Goal: Task Accomplishment & Management: Manage account settings

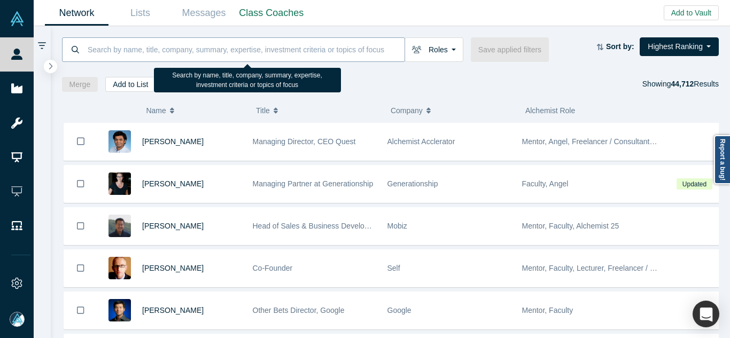
paste input "Kutluhan Enişte"
click at [344, 52] on input at bounding box center [246, 49] width 318 height 25
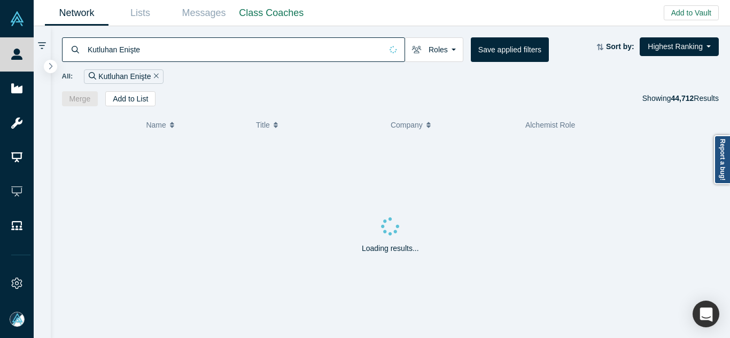
type input "Kutluhan Enişte"
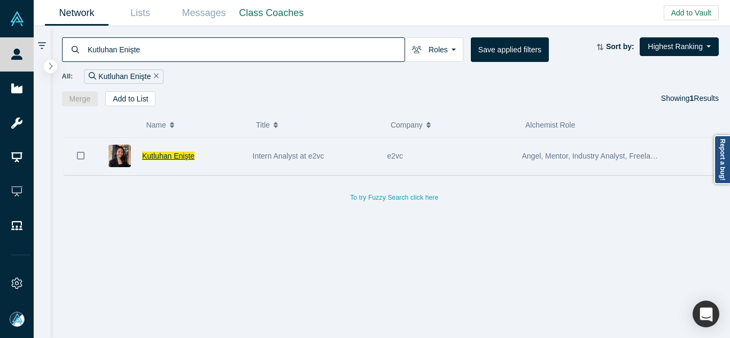
click at [173, 155] on span "Kutluhan Enişte" at bounding box center [168, 156] width 52 height 9
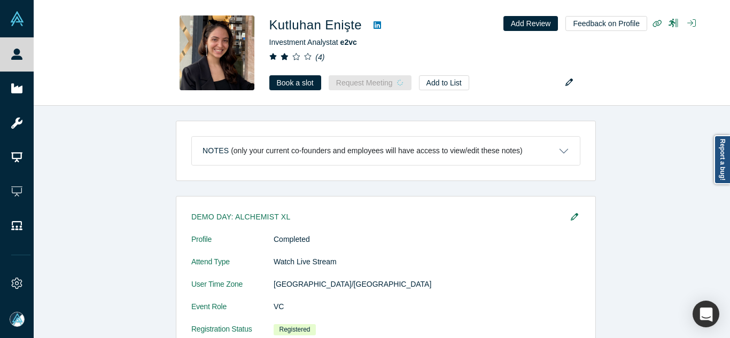
click at [418, 180] on div "Notes (only your current co-founders and employees will have access to view/edi…" at bounding box center [386, 151] width 420 height 60
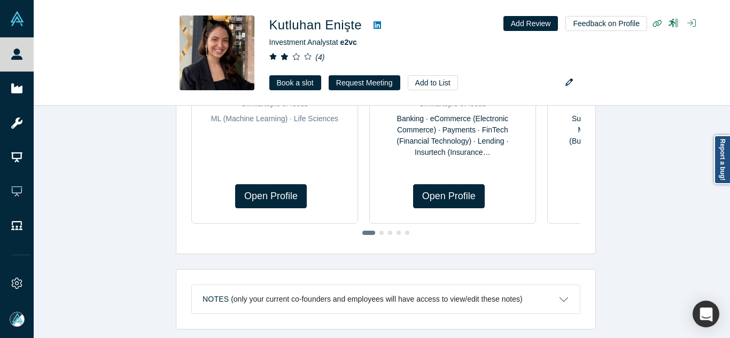
scroll to position [683, 0]
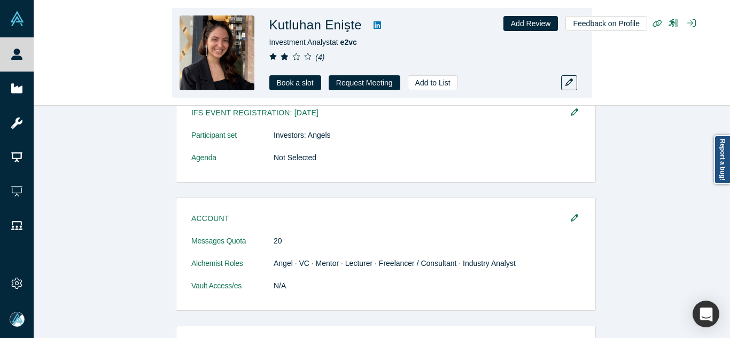
click at [352, 27] on h1 "Kutluhan Enişte" at bounding box center [316, 25] width 93 height 19
copy h1 "Enişte"
click at [374, 27] on icon at bounding box center [377, 25] width 7 height 9
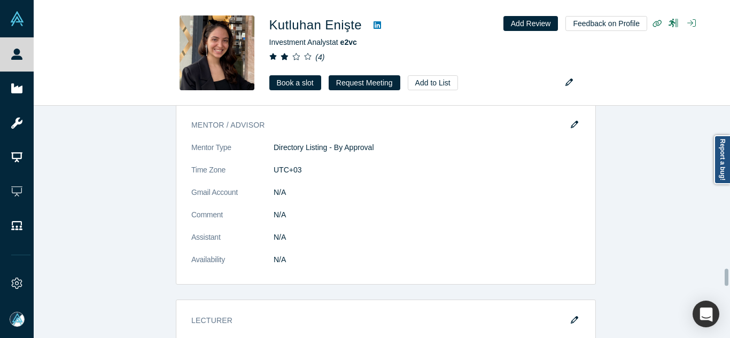
scroll to position [2223, 0]
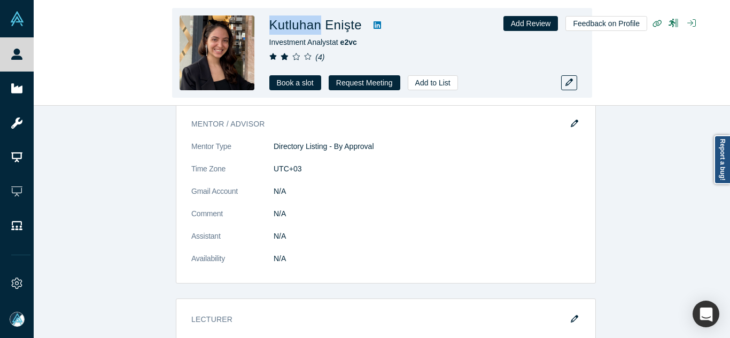
drag, startPoint x: 319, startPoint y: 29, endPoint x: 269, endPoint y: 29, distance: 49.7
click at [270, 29] on h1 "Kutluhan Enişte" at bounding box center [316, 25] width 93 height 19
copy h1 "Kutluhan"
click at [375, 26] on icon at bounding box center [377, 24] width 7 height 7
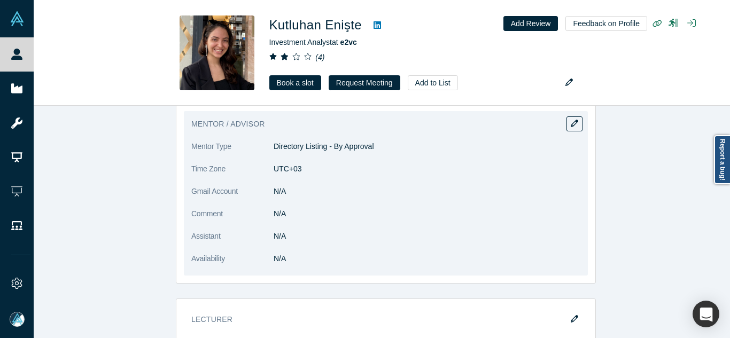
click at [443, 209] on dd "N/A" at bounding box center [427, 214] width 307 height 11
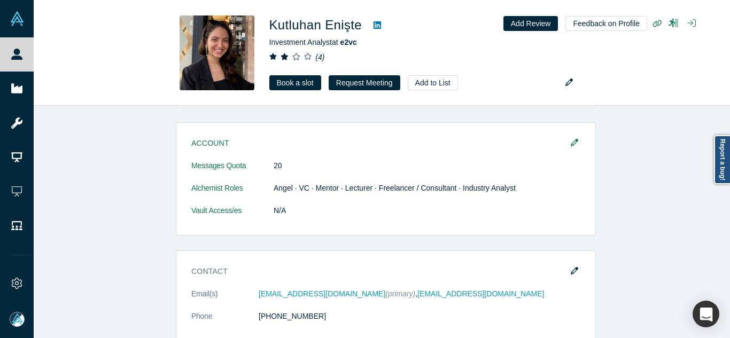
scroll to position [769, 0]
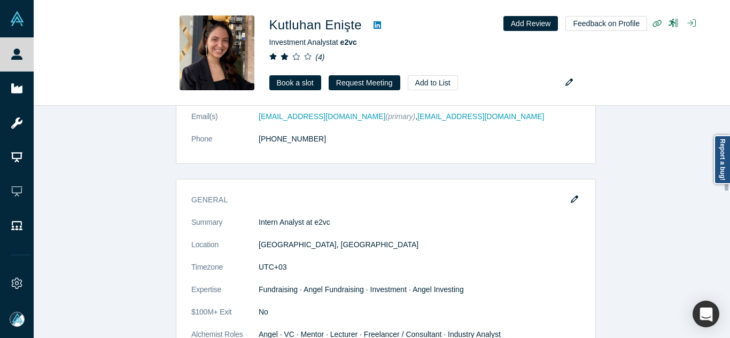
scroll to position [919, 0]
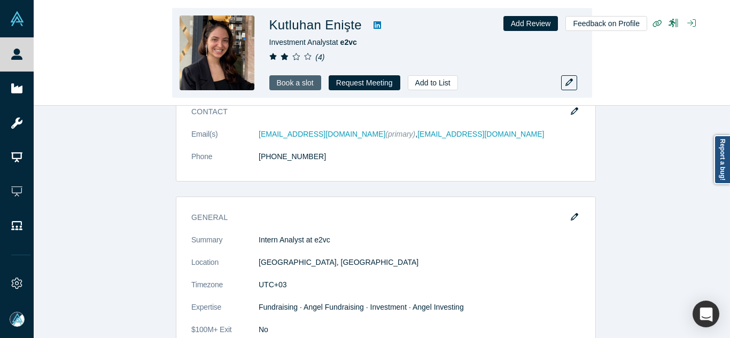
click at [301, 80] on link "Book a slot" at bounding box center [296, 82] width 52 height 15
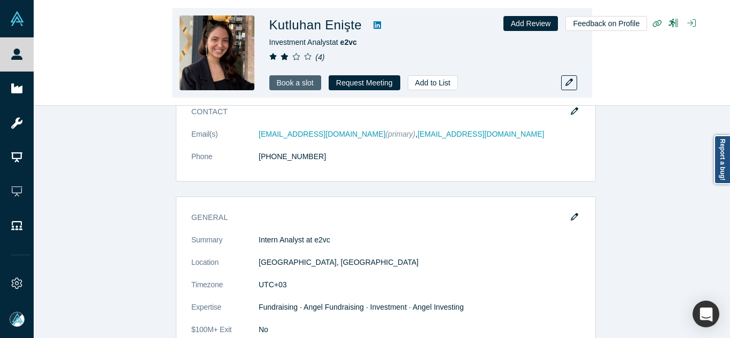
click at [311, 84] on link "Book a slot" at bounding box center [296, 82] width 52 height 15
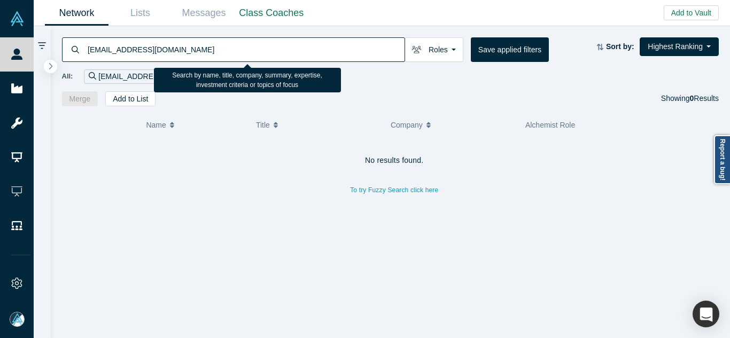
click at [243, 57] on input "[EMAIL_ADDRESS][DOMAIN_NAME]" at bounding box center [246, 49] width 318 height 25
paste input "@e2.vc"
click at [243, 57] on input "tunya@e2.vc" at bounding box center [246, 49] width 318 height 25
click at [199, 56] on input "tunya" at bounding box center [246, 49] width 318 height 25
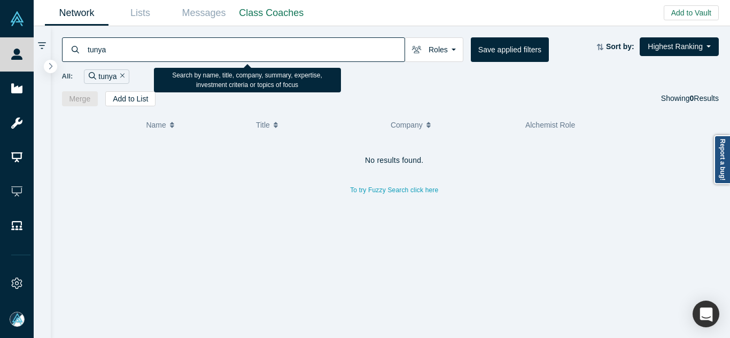
click at [199, 56] on input "tunya" at bounding box center [246, 49] width 318 height 25
paste input "https://www.linkedin.com/in/tunyairkad/"
paste input "enry tantum"
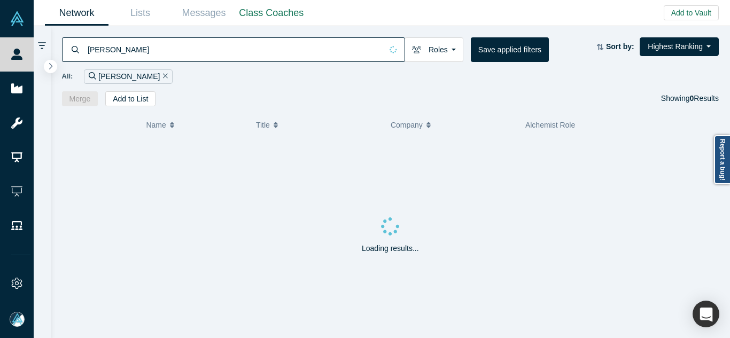
type input "henry tantum"
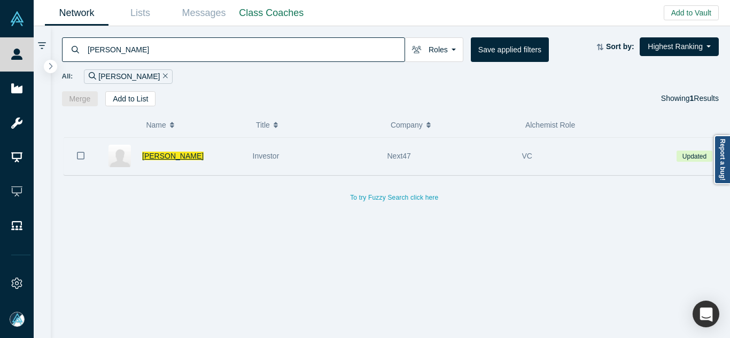
click at [163, 157] on span "Henry Tantum" at bounding box center [172, 156] width 61 height 9
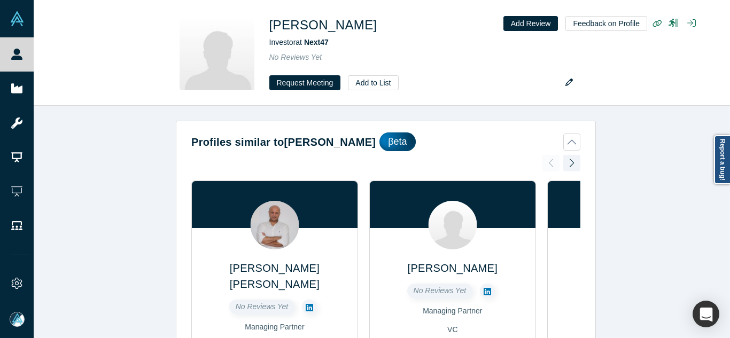
click at [629, 106] on div "Profiles similar to Henry Tantum βeta Waleed Mohamed Khalil No Reviews Yet Mana…" at bounding box center [386, 226] width 705 height 241
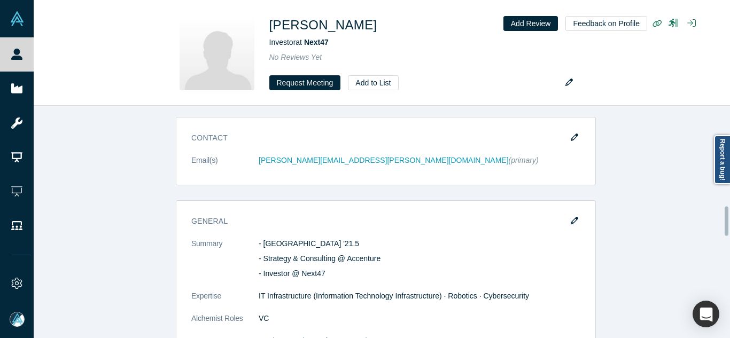
scroll to position [813, 0]
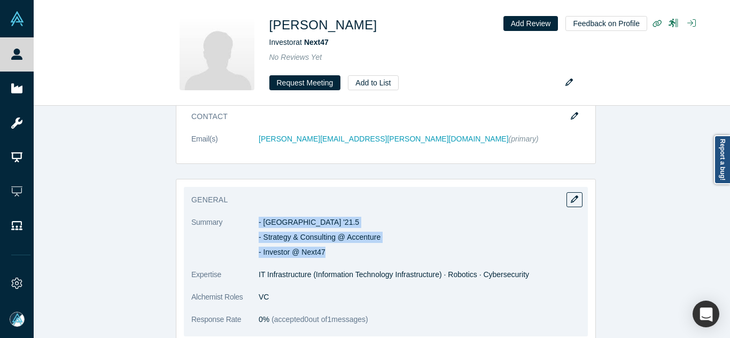
drag, startPoint x: 255, startPoint y: 201, endPoint x: 348, endPoint y: 229, distance: 97.3
click at [348, 229] on div "- Middlebury College '21.5 - Strategy & Consulting @ Accenture - Investor @ Nex…" at bounding box center [420, 237] width 322 height 41
copy div "- Middlebury College '21.5 - Strategy & Consulting @ Accenture - Investor @ Nex…"
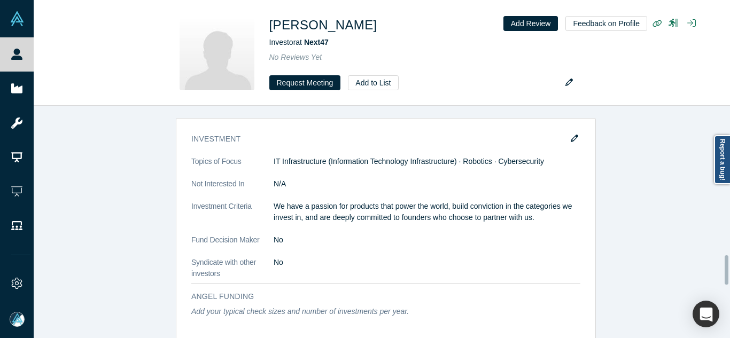
scroll to position [1198, 0]
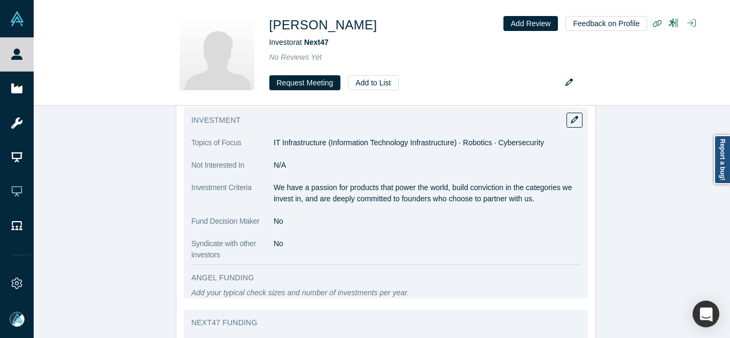
click at [449, 182] on p "We have a passion for products that power the world, build conviction in the ca…" at bounding box center [427, 193] width 307 height 22
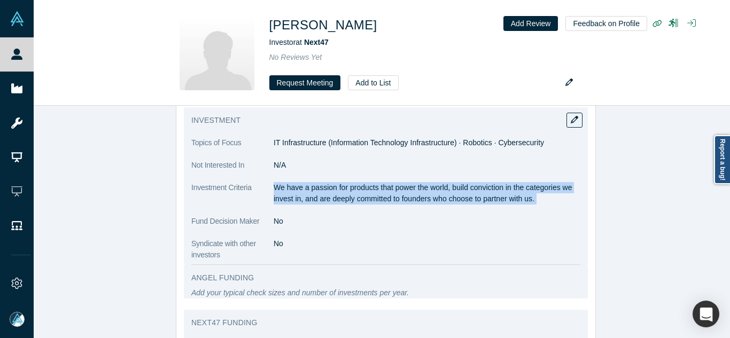
click at [449, 182] on p "We have a passion for products that power the world, build conviction in the ca…" at bounding box center [427, 193] width 307 height 22
copy dl "We have a passion for products that power the world, build conviction in the ca…"
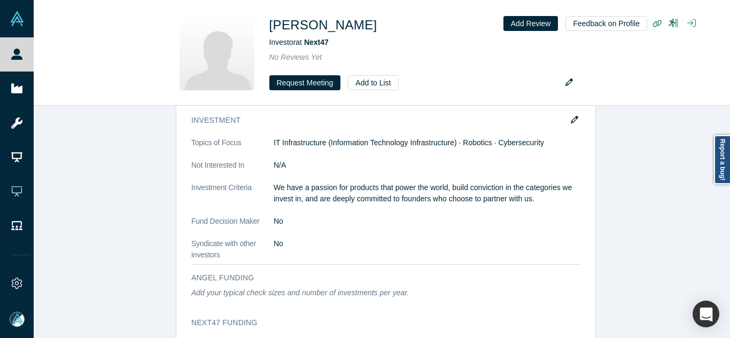
click at [617, 245] on div "Demo Day: Alchemist XL Profile Completed Attend Type Watch Later User Time Zone…" at bounding box center [386, 86] width 705 height 1354
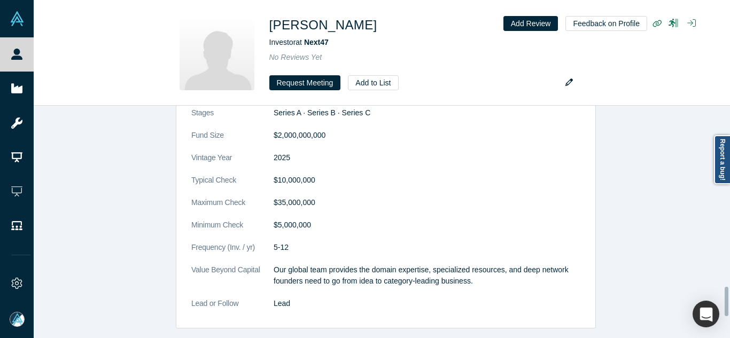
scroll to position [1454, 0]
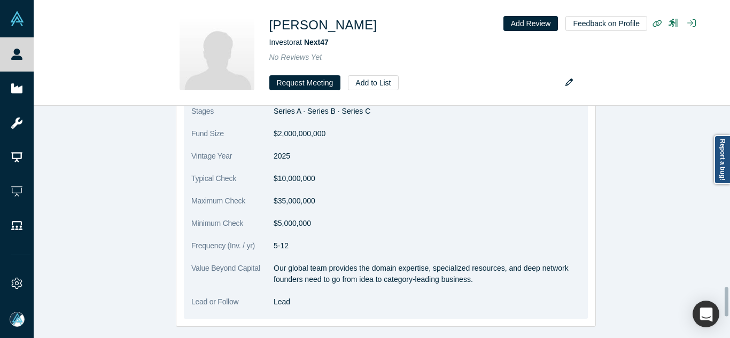
click at [457, 263] on p "Our global team provides the domain expertise, specialized resources, and deep …" at bounding box center [427, 274] width 307 height 22
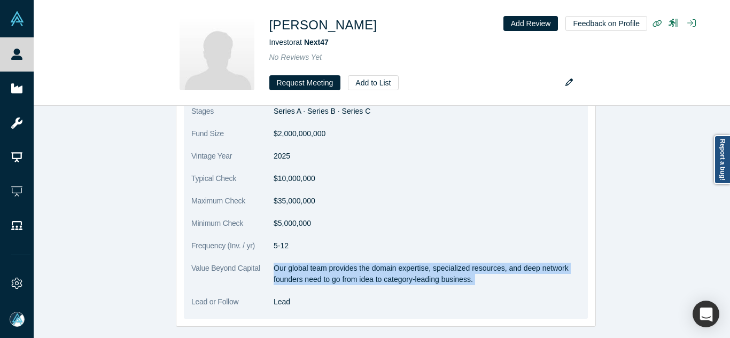
click at [457, 263] on p "Our global team provides the domain expertise, specialized resources, and deep …" at bounding box center [427, 274] width 307 height 22
copy dl "Our global team provides the domain expertise, specialized resources, and deep …"
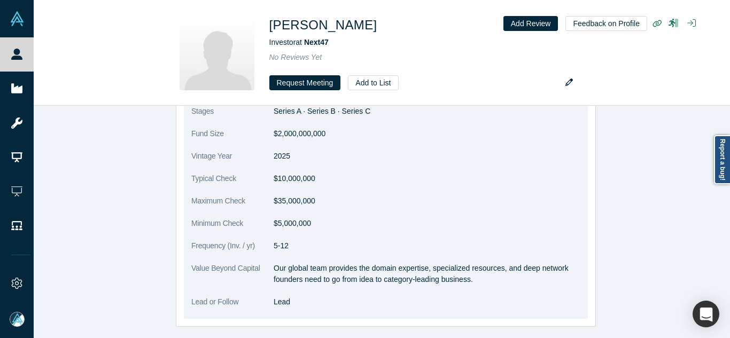
click at [301, 173] on dd "$10,000,000" at bounding box center [427, 178] width 307 height 11
copy dl "$10,000,000"
click at [301, 173] on dd "$10,000,000" at bounding box center [427, 178] width 307 height 11
click at [324, 263] on p "Our global team provides the domain expertise, specialized resources, and deep …" at bounding box center [427, 274] width 307 height 22
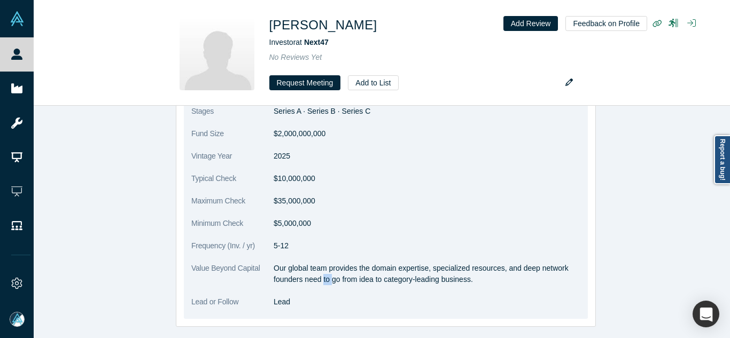
click at [324, 263] on p "Our global team provides the domain expertise, specialized resources, and deep …" at bounding box center [427, 274] width 307 height 22
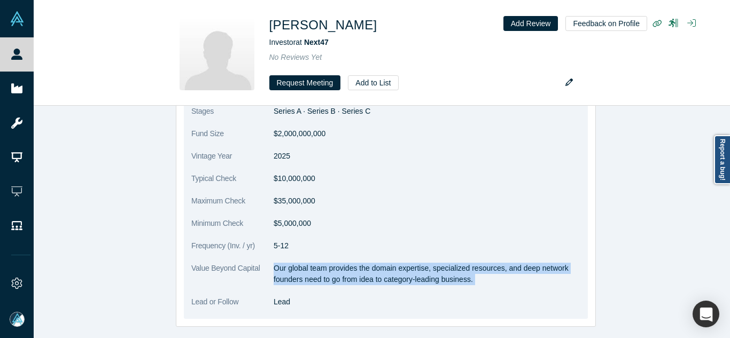
click at [324, 263] on p "Our global team provides the domain expertise, specialized resources, and deep …" at bounding box center [427, 274] width 307 height 22
copy dl "Our global team provides the domain expertise, specialized resources, and deep …"
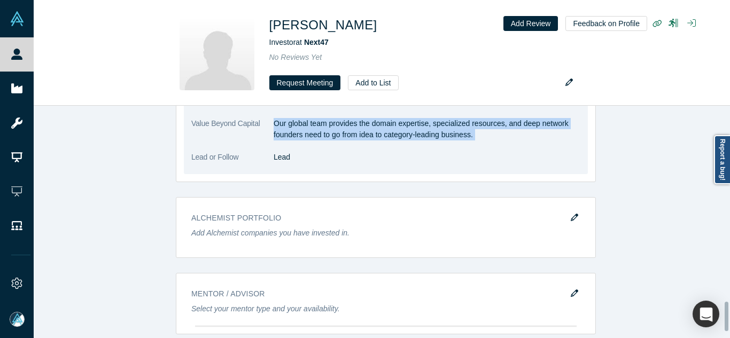
scroll to position [1557, 0]
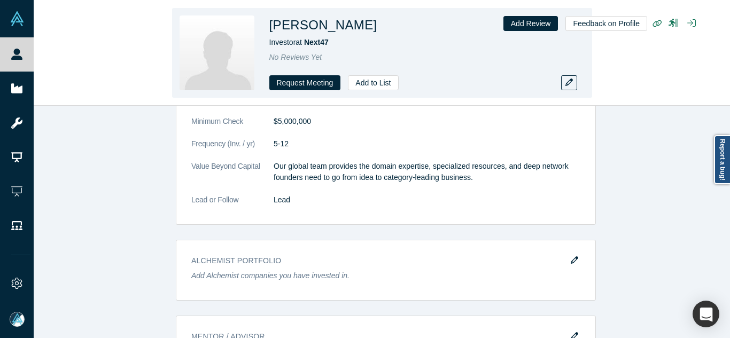
click at [333, 21] on h1 "Henry Tantum" at bounding box center [324, 25] width 108 height 19
copy h1 "Tantum"
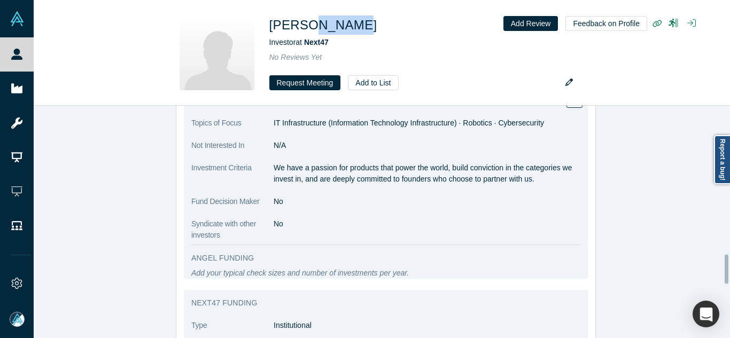
scroll to position [1236, 0]
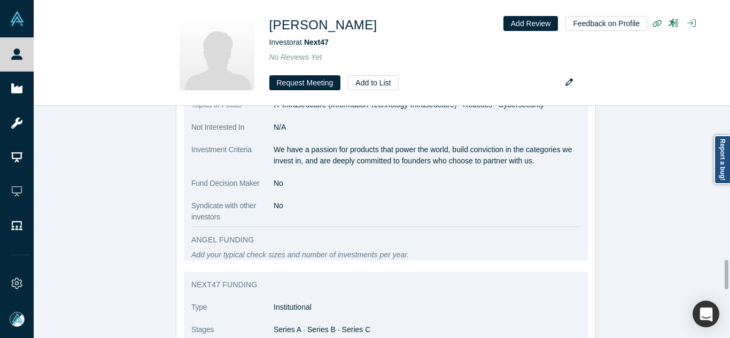
click at [328, 147] on p "We have a passion for products that power the world, build conviction in the ca…" at bounding box center [427, 155] width 307 height 22
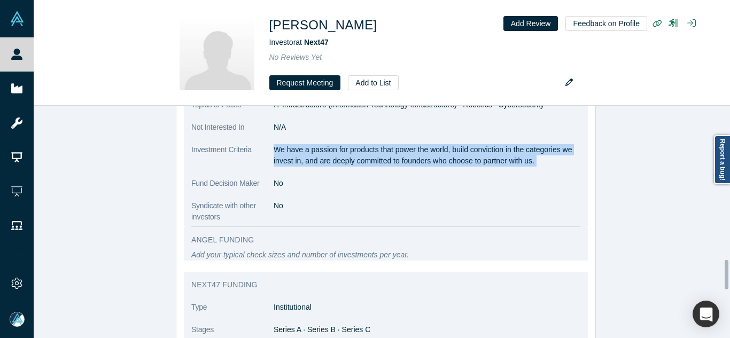
click at [328, 147] on p "We have a passion for products that power the world, build conviction in the ca…" at bounding box center [427, 155] width 307 height 22
copy dl "We have a passion for products that power the world, build conviction in the ca…"
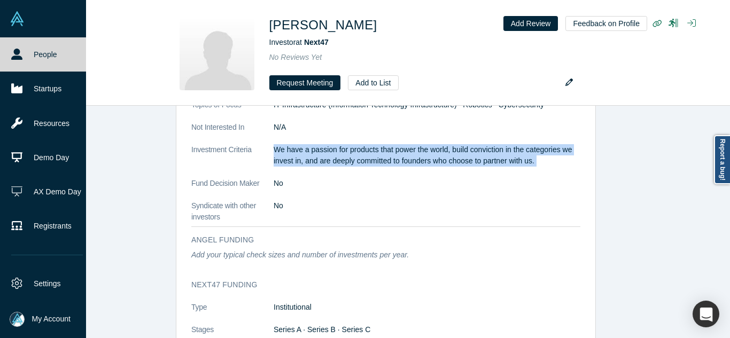
click at [21, 58] on icon at bounding box center [16, 54] width 11 height 11
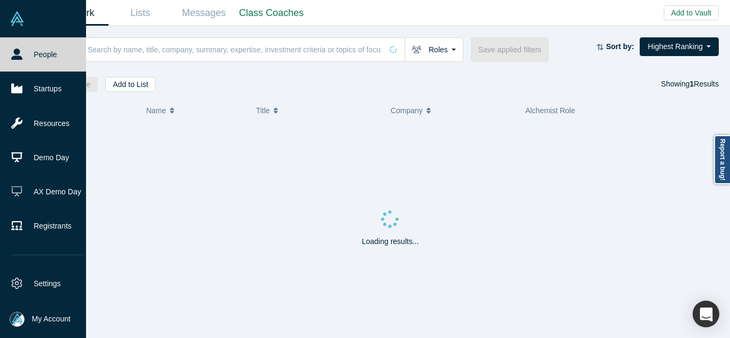
click at [359, 49] on input at bounding box center [235, 49] width 296 height 25
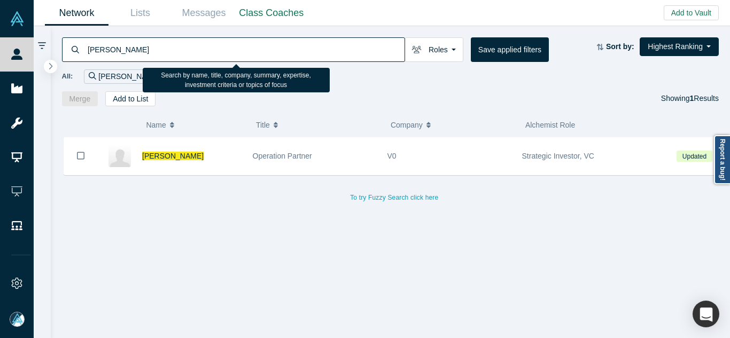
click at [358, 48] on input "ivy chan" at bounding box center [246, 49] width 318 height 25
type input "ivy chan"
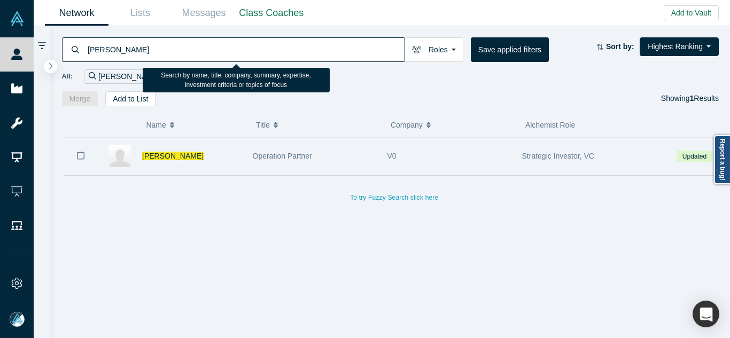
drag, startPoint x: 358, startPoint y: 48, endPoint x: 276, endPoint y: 170, distance: 146.8
click at [259, 174] on div "Operation Partner" at bounding box center [315, 156] width 124 height 37
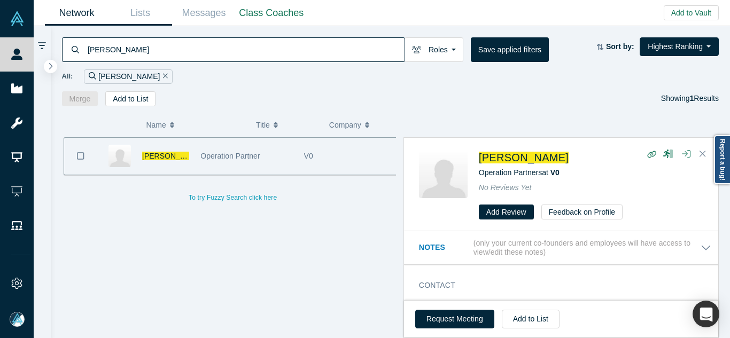
click at [149, 11] on link "Lists" at bounding box center [141, 13] width 64 height 25
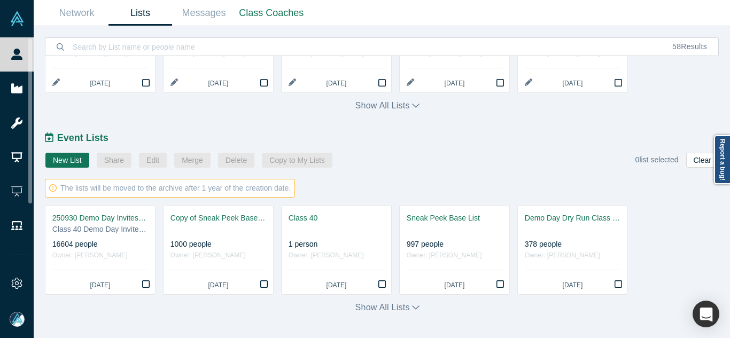
drag, startPoint x: 126, startPoint y: 217, endPoint x: 310, endPoint y: 261, distance: 189.6
click at [126, 217] on div "250930 Demo Day Invites_Base List" at bounding box center [100, 218] width 96 height 11
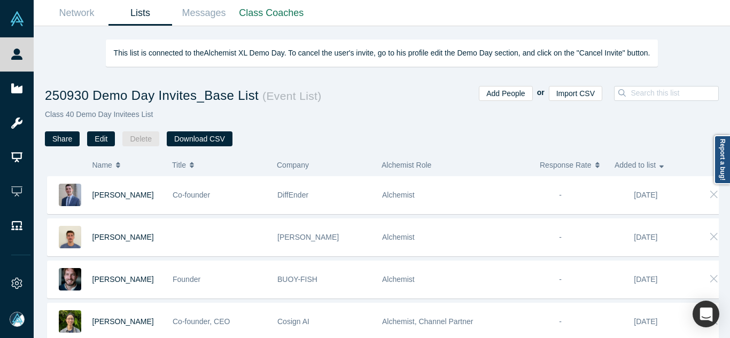
drag, startPoint x: 349, startPoint y: 102, endPoint x: 411, endPoint y: 91, distance: 63.0
click at [349, 102] on h1 "250930 Demo Day Invites_Base List ( Event List )" at bounding box center [213, 95] width 337 height 19
click at [668, 89] on input at bounding box center [678, 93] width 96 height 14
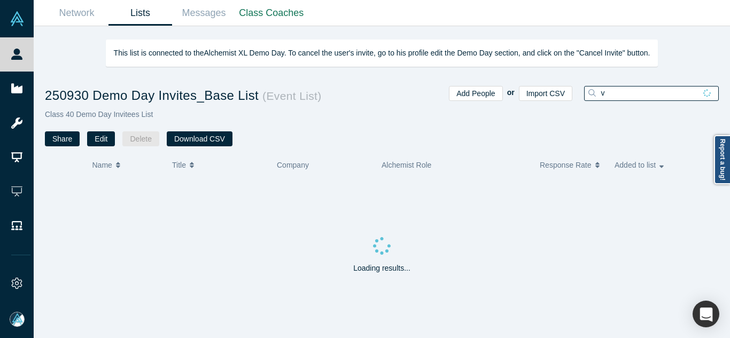
paste input "We have a passion for products that power the world, build conviction in the ca…"
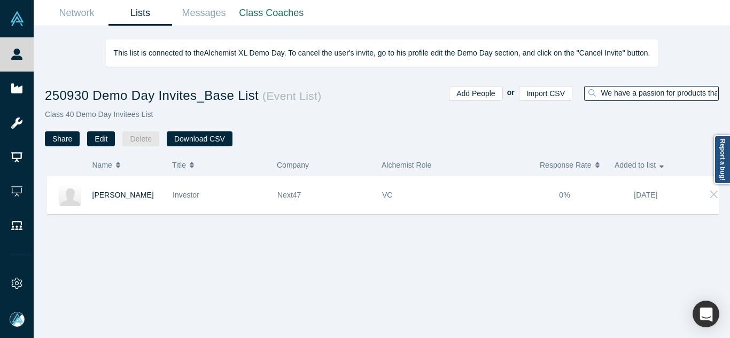
click at [644, 90] on input "We have a passion for products that power the world, build conviction in the ca…" at bounding box center [659, 93] width 119 height 14
paste input "henry tantum"
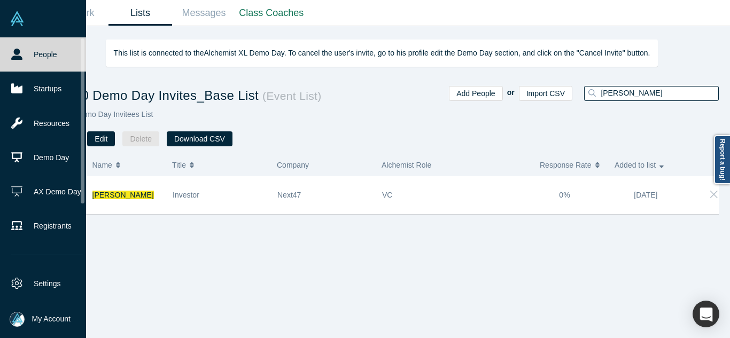
type input "henry tantum"
click at [11, 42] on link "People" at bounding box center [47, 54] width 94 height 34
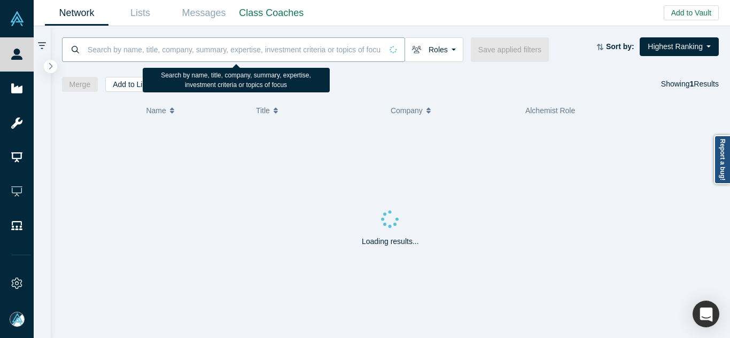
click at [192, 47] on input at bounding box center [235, 49] width 296 height 25
paste input "henry tantum"
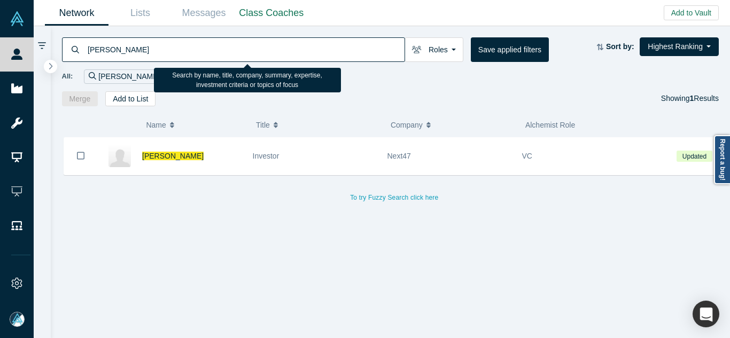
click at [188, 53] on input "henry tantum" at bounding box center [246, 49] width 318 height 25
paste input "ivy chan"
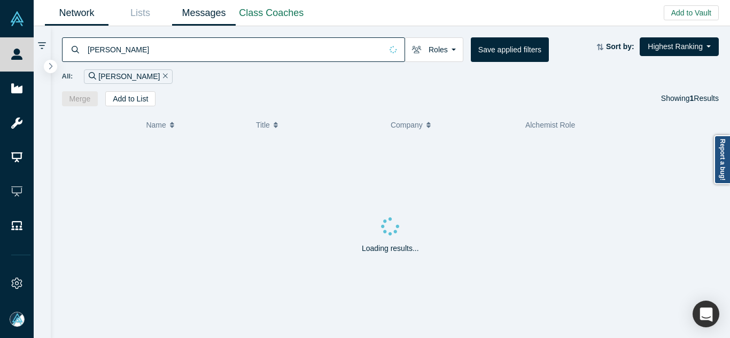
type input "ivy chan"
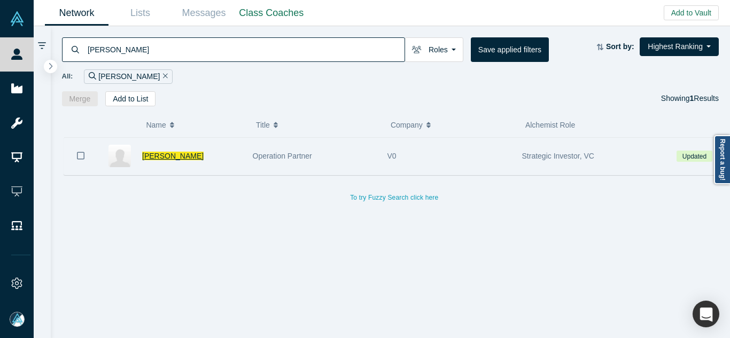
click at [163, 157] on span "Ivy Chan" at bounding box center [172, 156] width 61 height 9
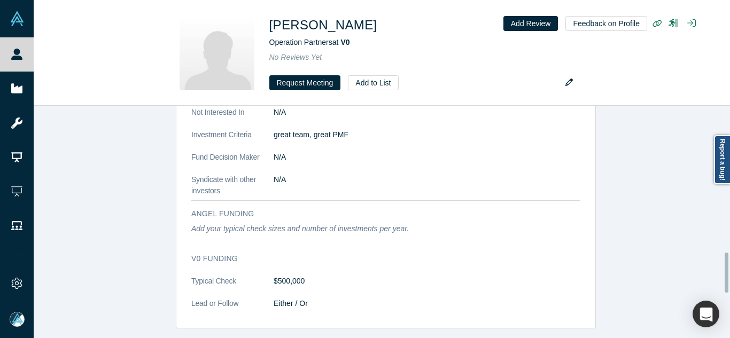
scroll to position [802, 0]
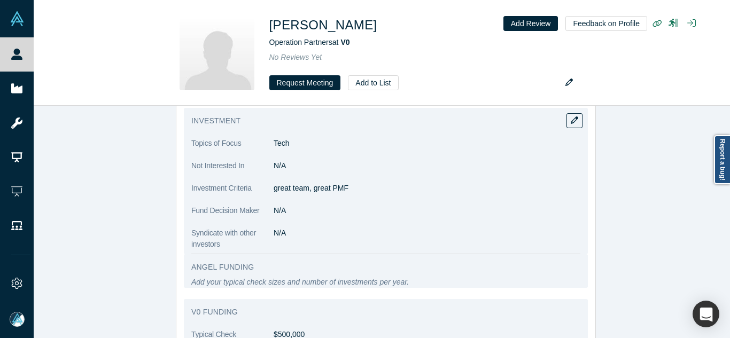
click at [329, 189] on p "great team, great PMF" at bounding box center [427, 188] width 307 height 11
copy dl "great team, great PMF"
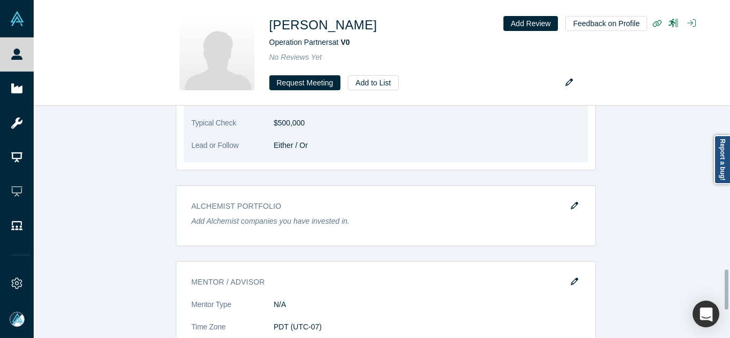
scroll to position [954, 0]
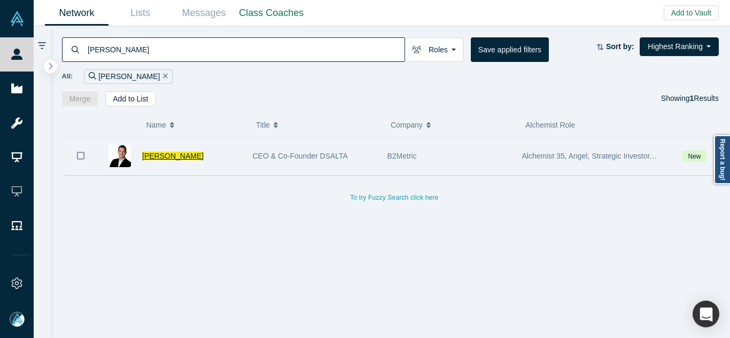
type input "[PERSON_NAME]"
click at [168, 153] on span "Jon Ozdoruk" at bounding box center [172, 156] width 61 height 9
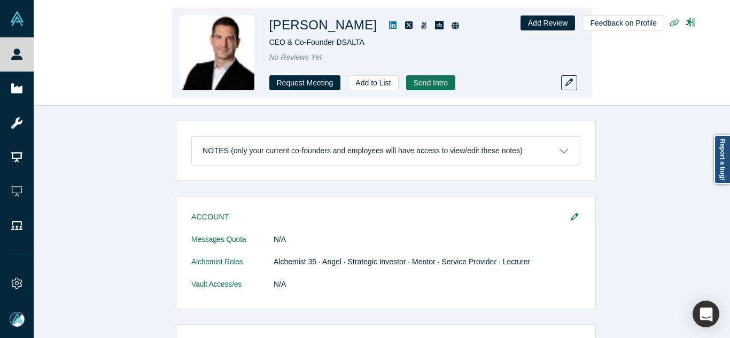
click at [389, 22] on icon at bounding box center [392, 24] width 7 height 7
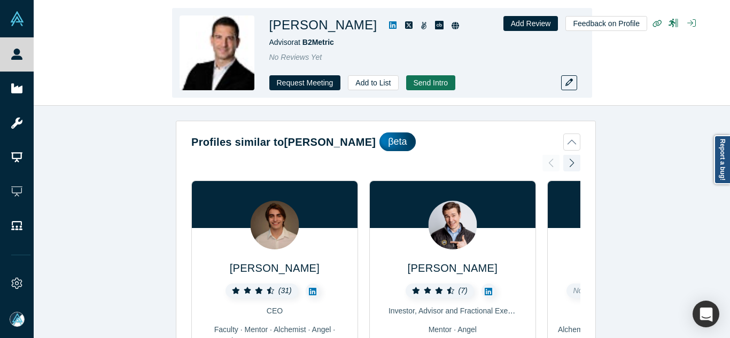
click at [392, 32] on div at bounding box center [424, 25] width 93 height 19
click at [421, 27] on icon at bounding box center [424, 25] width 6 height 7
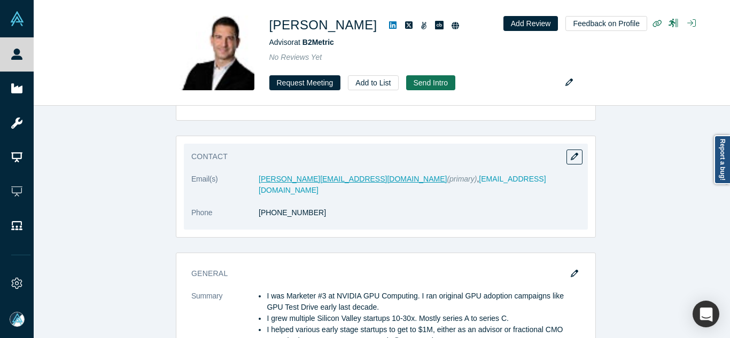
scroll to position [588, 0]
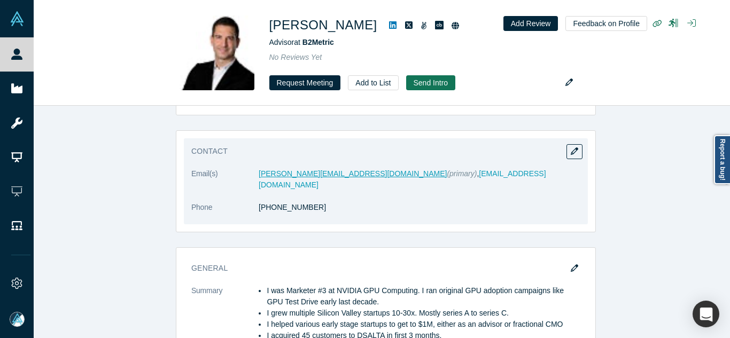
drag, startPoint x: 293, startPoint y: 167, endPoint x: 286, endPoint y: 169, distance: 7.3
drag, startPoint x: 311, startPoint y: 196, endPoint x: 258, endPoint y: 196, distance: 52.4
click at [259, 202] on dd "(617) 331-4283" at bounding box center [420, 207] width 322 height 11
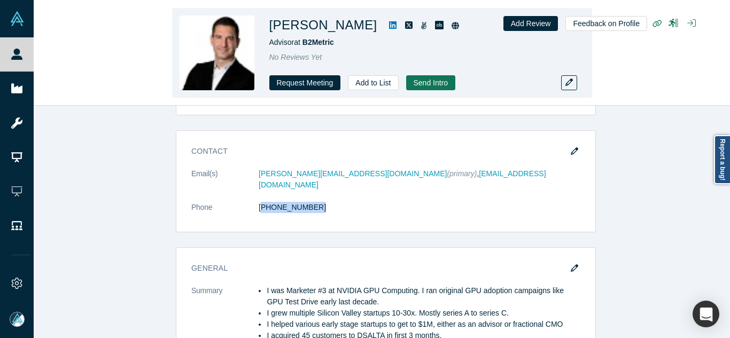
copy link "617) 331-4283"
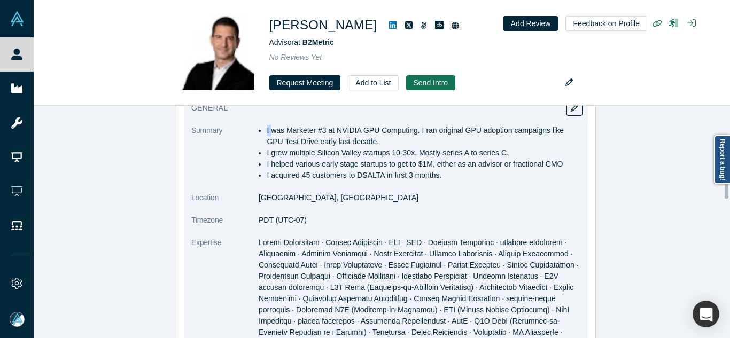
scroll to position [739, 0]
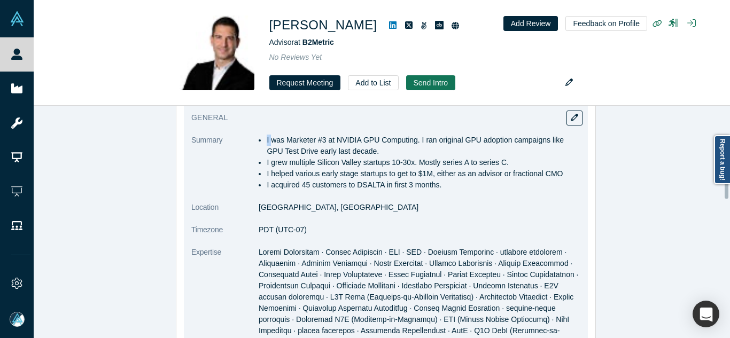
drag, startPoint x: 263, startPoint y: 113, endPoint x: 437, endPoint y: 183, distance: 187.4
click at [437, 183] on div "General Summary I was Marketer #3 at NVIDIA GPU Computing. I ran original GPU a…" at bounding box center [386, 283] width 404 height 356
copy ul "I was Marketer #3 at NVIDIA GPU Computing. I ran original GPU adoption campaign…"
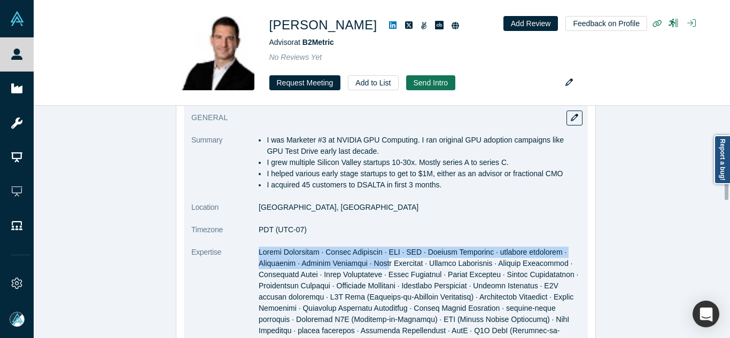
scroll to position [792, 0]
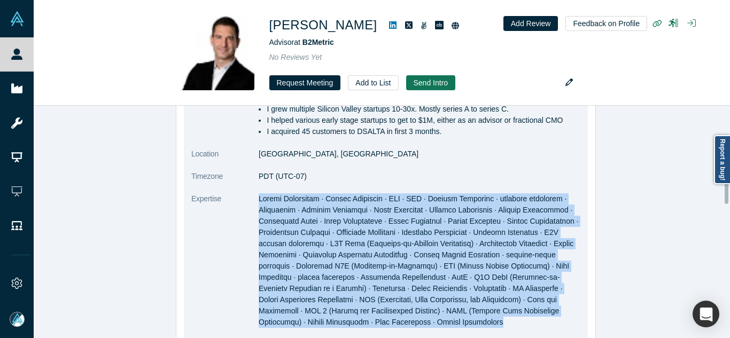
drag, startPoint x: 257, startPoint y: 238, endPoint x: 458, endPoint y: 312, distance: 214.0
click at [458, 312] on dd at bounding box center [420, 261] width 322 height 135
copy span "Demand Generation · Growth Marketing · SEO · ABM · Inbound Marketing · outbound…"
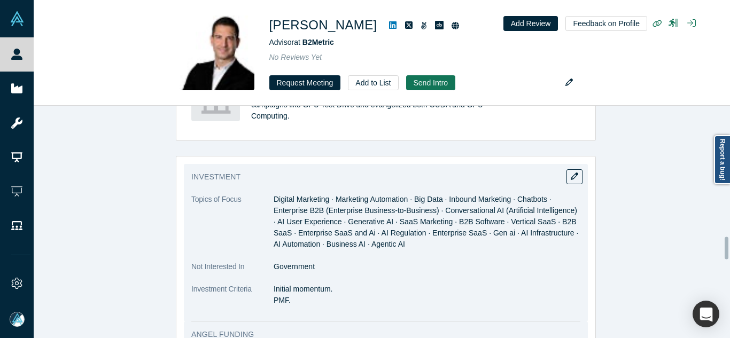
scroll to position [1381, 0]
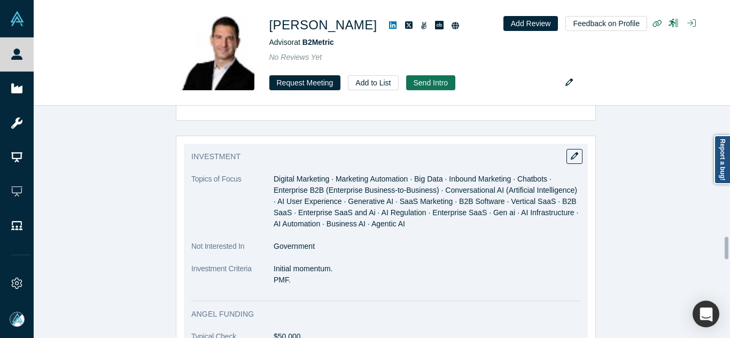
click at [305, 186] on span "Digital Marketing · Marketing Automation · Big Data · Inbound Marketing · Chatb…" at bounding box center [426, 201] width 305 height 53
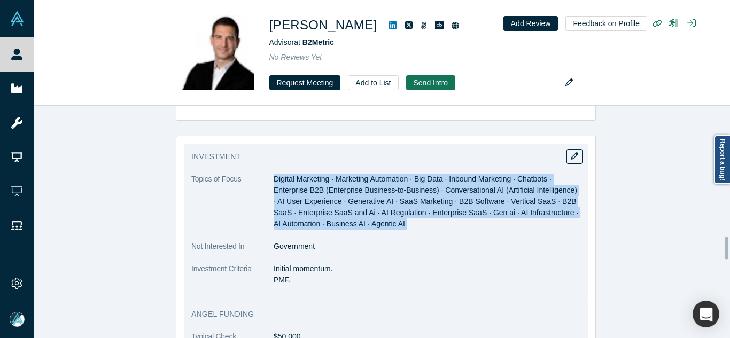
click at [305, 186] on span "Digital Marketing · Marketing Automation · Big Data · Inbound Marketing · Chatb…" at bounding box center [426, 201] width 305 height 53
copy dl "Digital Marketing · Marketing Automation · Big Data · Inbound Marketing · Chatb…"
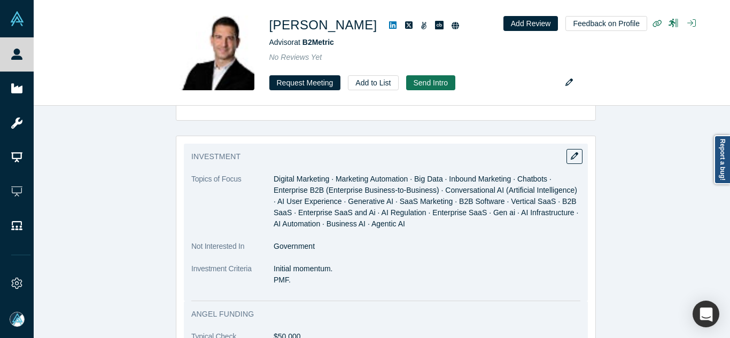
click at [307, 264] on p "Initial momentum. PMF." at bounding box center [427, 275] width 307 height 22
drag, startPoint x: 295, startPoint y: 267, endPoint x: 270, endPoint y: 259, distance: 25.9
click at [274, 264] on p "Initial momentum. PMF." at bounding box center [427, 275] width 307 height 22
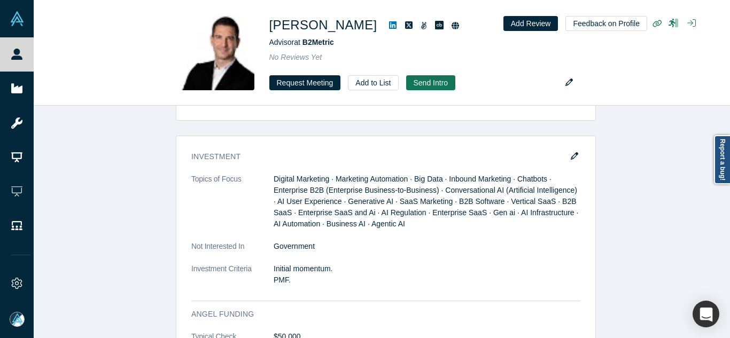
copy p "Initial momentum. PMF."
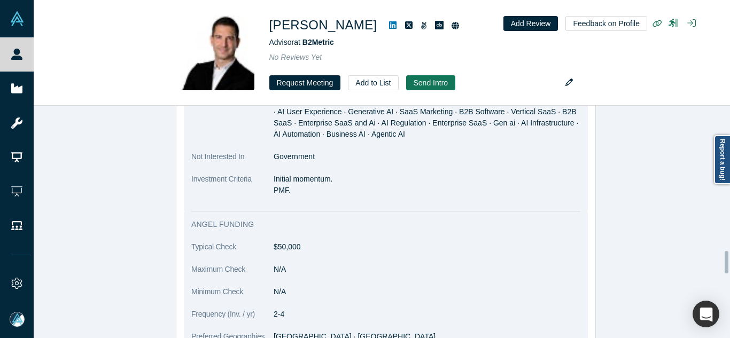
scroll to position [1541, 0]
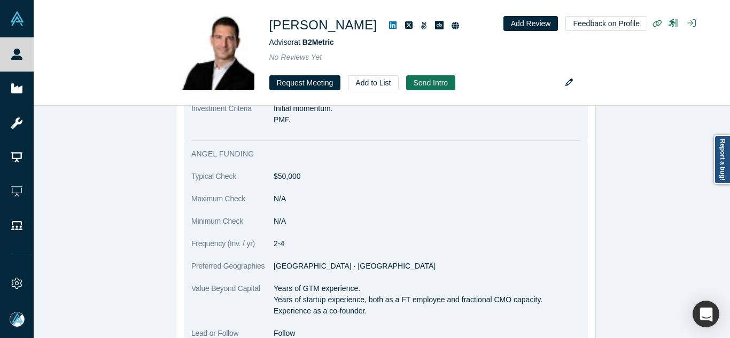
drag, startPoint x: 270, startPoint y: 273, endPoint x: 363, endPoint y: 302, distance: 96.8
click at [363, 302] on p "Years of GTM experience. Years of startup experience, both as a FT employee and…" at bounding box center [427, 300] width 307 height 34
copy p "Years of GTM experience. Years of startup experience, both as a FT employee and…"
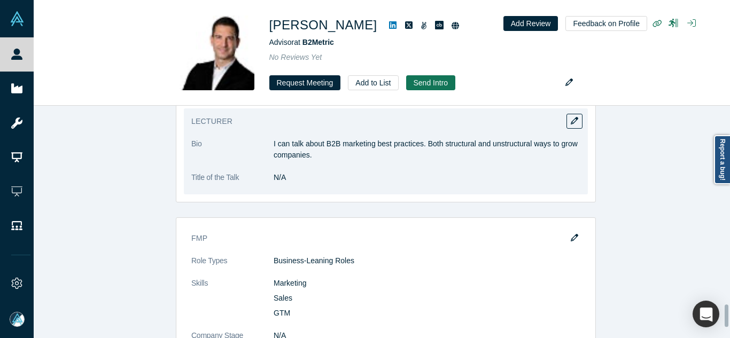
scroll to position [2099, 0]
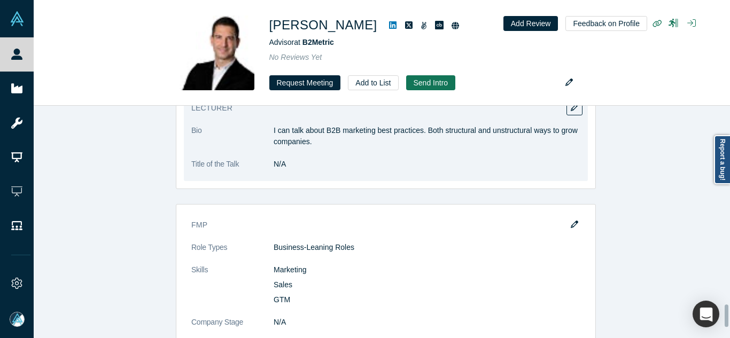
click at [284, 126] on p "I can talk about B2B marketing best practices. Both structural and unstructural…" at bounding box center [427, 136] width 307 height 22
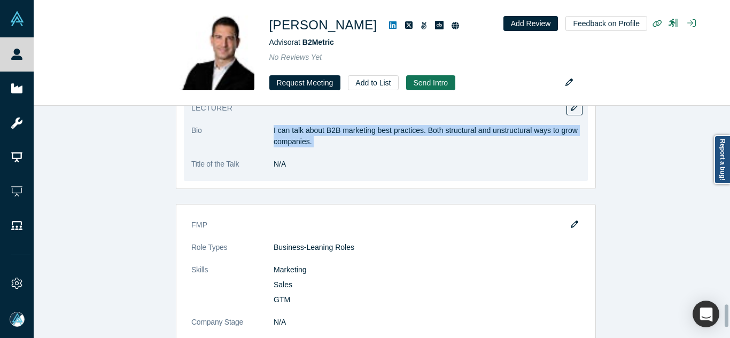
click at [284, 126] on p "I can talk about B2B marketing best practices. Both structural and unstructural…" at bounding box center [427, 136] width 307 height 22
copy dl "I can talk about B2B marketing best practices. Both structural and unstructural…"
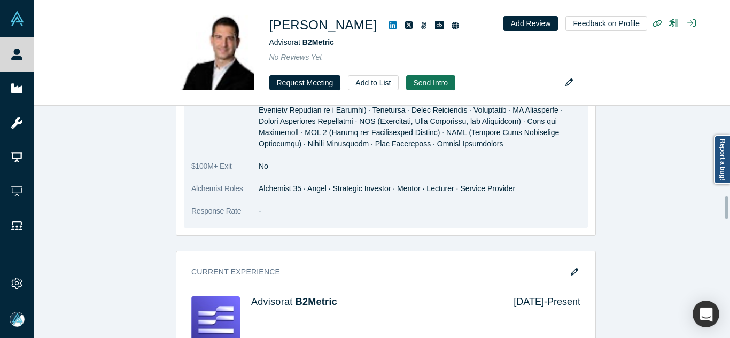
scroll to position [923, 0]
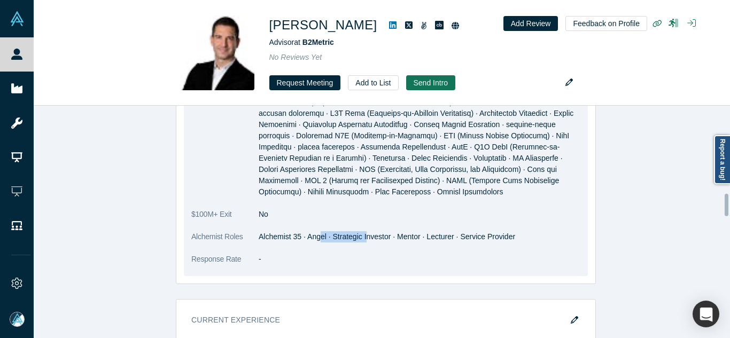
drag, startPoint x: 314, startPoint y: 228, endPoint x: 361, endPoint y: 230, distance: 46.6
click at [361, 232] on dd "Alchemist 35 · Angel · Strategic Investor · Mentor · Lecturer · Service Provider" at bounding box center [420, 237] width 322 height 11
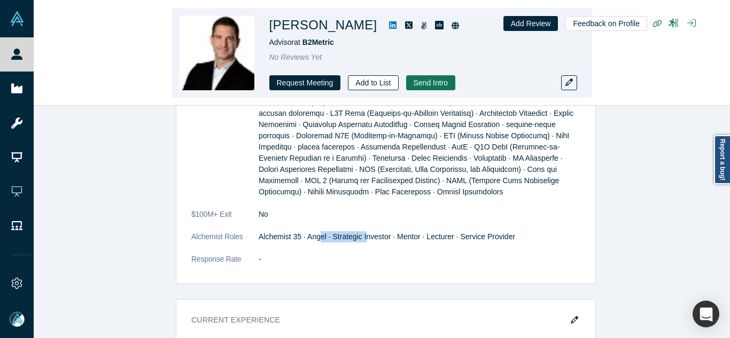
click at [378, 82] on button "Add to List" at bounding box center [373, 82] width 50 height 15
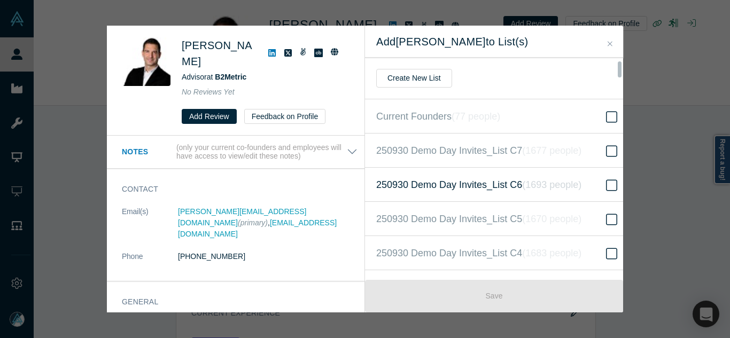
scroll to position [324, 0]
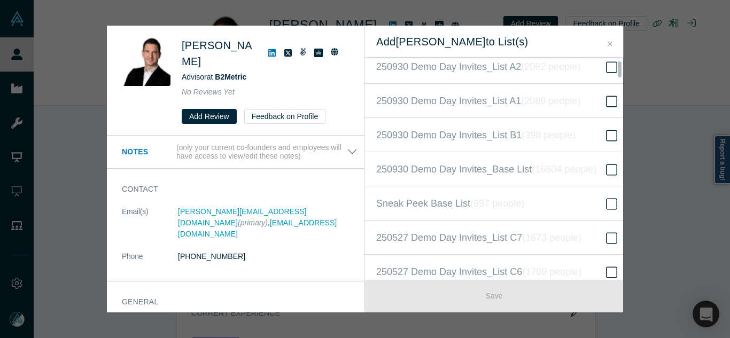
click at [525, 168] on span "250930 Demo Day Invites_Base List ( 16604 people )" at bounding box center [486, 169] width 220 height 15
click at [0, 0] on input "250930 Demo Day Invites_Base List ( 16604 people )" at bounding box center [0, 0] width 0 height 0
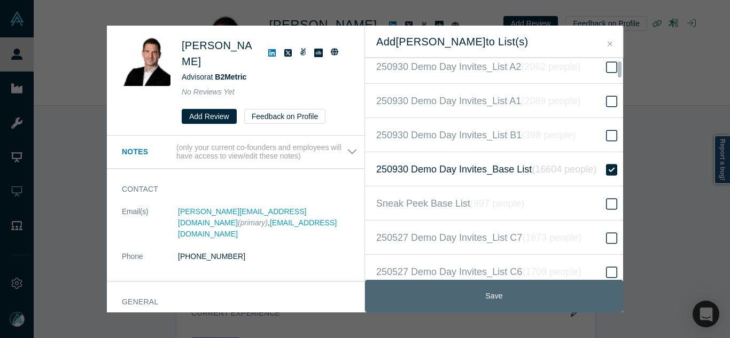
click at [546, 292] on button "Save" at bounding box center [494, 296] width 258 height 33
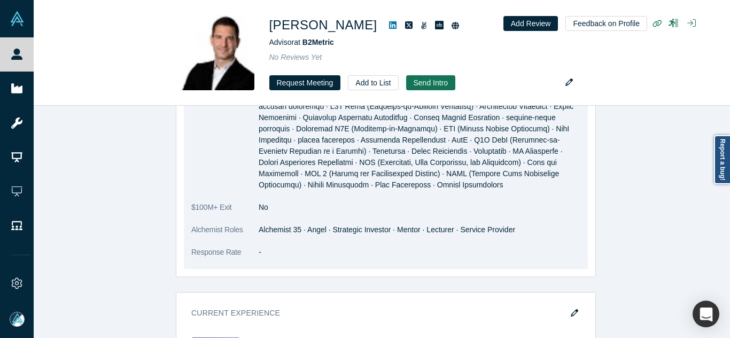
click at [387, 153] on span at bounding box center [419, 123] width 320 height 132
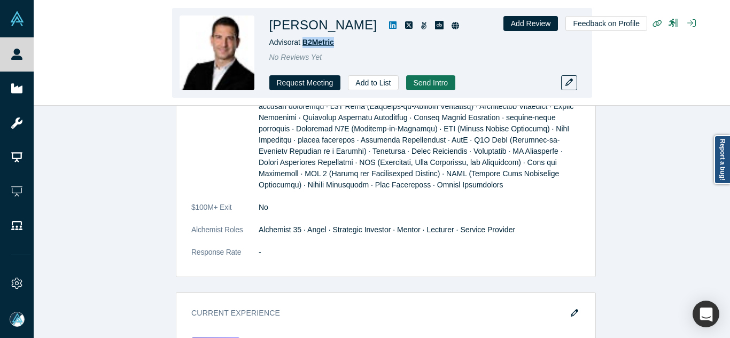
drag, startPoint x: 323, startPoint y: 42, endPoint x: 306, endPoint y: 39, distance: 17.4
click at [306, 39] on div "Advisor at B2Metric" at bounding box center [419, 42] width 299 height 11
copy span "B2Metric"
drag, startPoint x: 344, startPoint y: 26, endPoint x: 296, endPoint y: 22, distance: 48.8
click at [296, 22] on div "Jon Ozdoruk" at bounding box center [419, 25] width 299 height 19
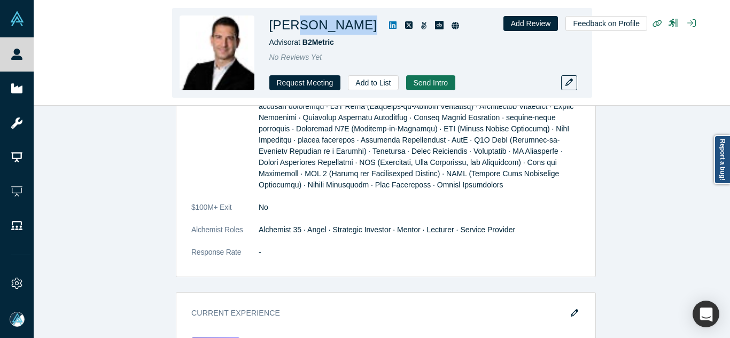
copy div "Ozdoruk"
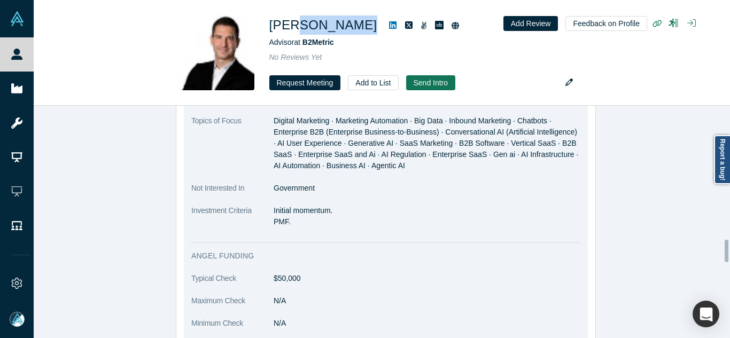
scroll to position [1411, 0]
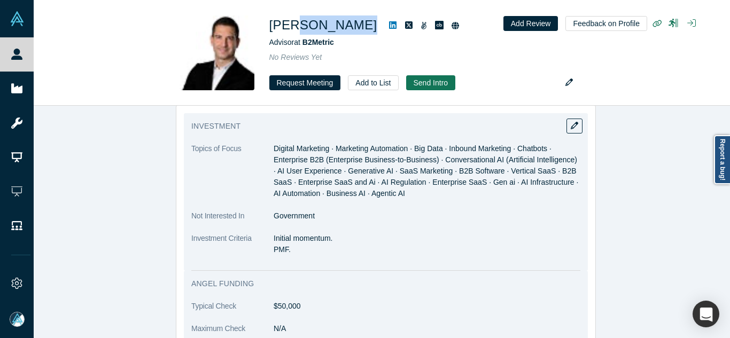
drag, startPoint x: 271, startPoint y: 225, endPoint x: 291, endPoint y: 238, distance: 24.8
click at [291, 238] on p "Initial momentum. PMF." at bounding box center [427, 244] width 307 height 22
copy p "Initial momentum. PMF."
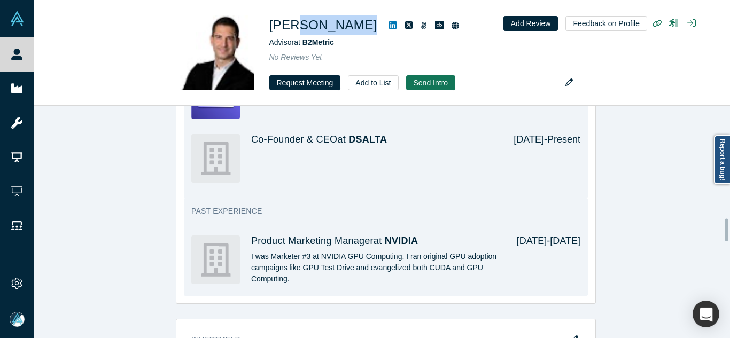
scroll to position [983, 0]
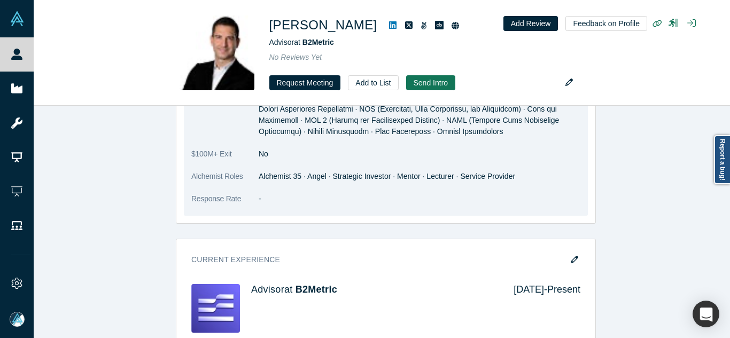
click at [403, 171] on dd "Alchemist 35 · Angel · Strategic Investor · Mentor · Lecturer · Service Provider" at bounding box center [420, 176] width 322 height 11
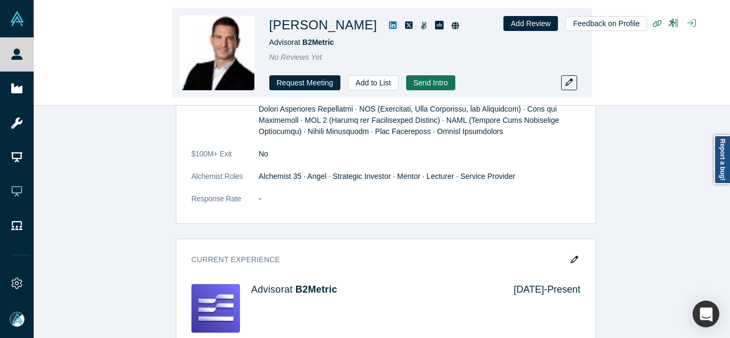
click at [389, 28] on icon at bounding box center [392, 25] width 7 height 9
drag, startPoint x: 340, startPoint y: 23, endPoint x: 297, endPoint y: 27, distance: 43.5
click at [297, 27] on h1 "Jon Ozdoruk" at bounding box center [324, 25] width 108 height 19
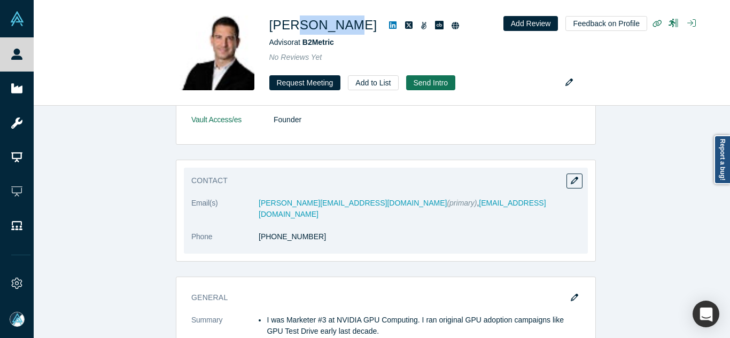
scroll to position [556, 0]
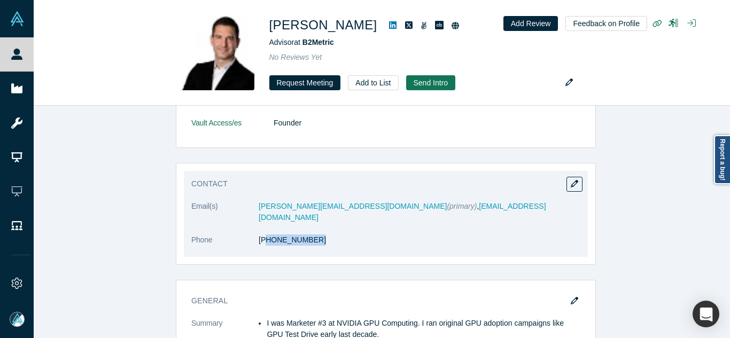
drag, startPoint x: 307, startPoint y: 238, endPoint x: 259, endPoint y: 235, distance: 47.7
click at [259, 235] on dl "Email(s) jon@dsalta.com (primary) , can.ozdoruk@gmail.com Phone (617) 331-4283" at bounding box center [385, 229] width 389 height 56
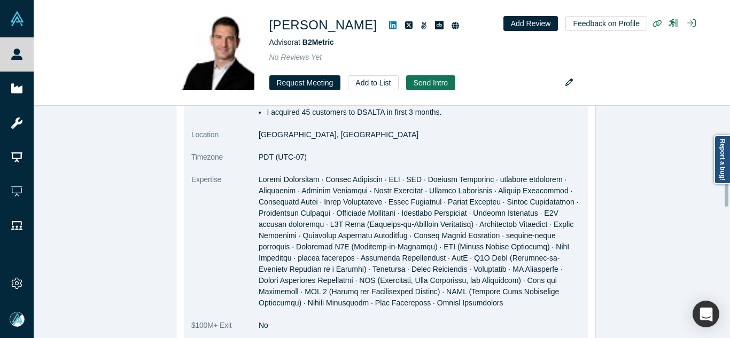
scroll to position [823, 0]
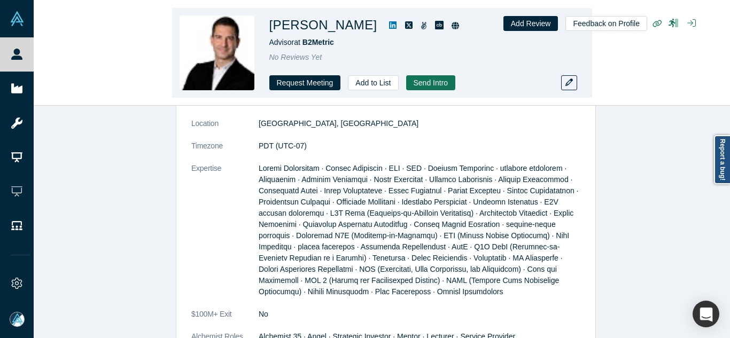
click at [332, 33] on h1 "Jon Ozdoruk" at bounding box center [324, 25] width 108 height 19
click at [341, 28] on h1 "Jon Ozdoruk" at bounding box center [324, 25] width 108 height 19
click at [335, 28] on h1 "Jon Ozdoruk" at bounding box center [324, 25] width 108 height 19
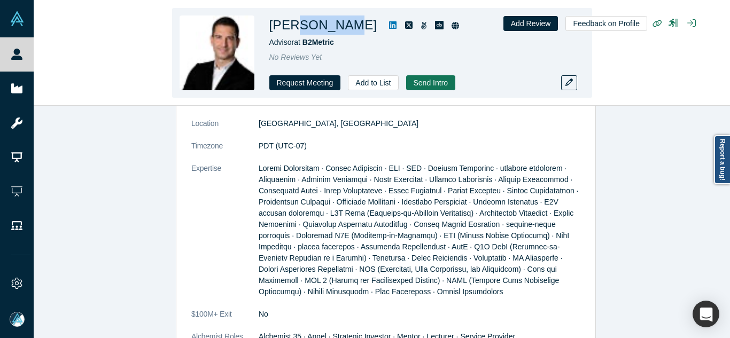
click at [335, 28] on h1 "Jon Ozdoruk" at bounding box center [324, 25] width 108 height 19
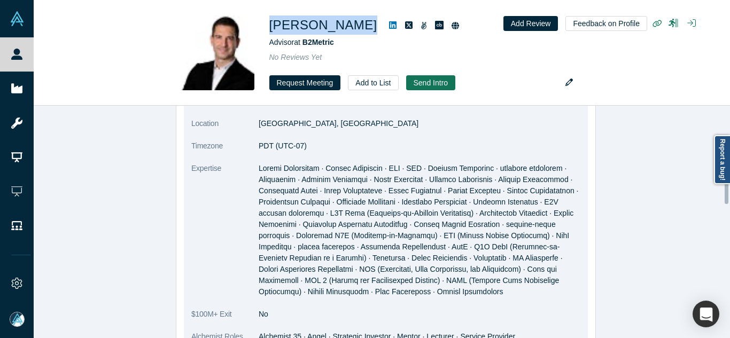
scroll to position [556, 0]
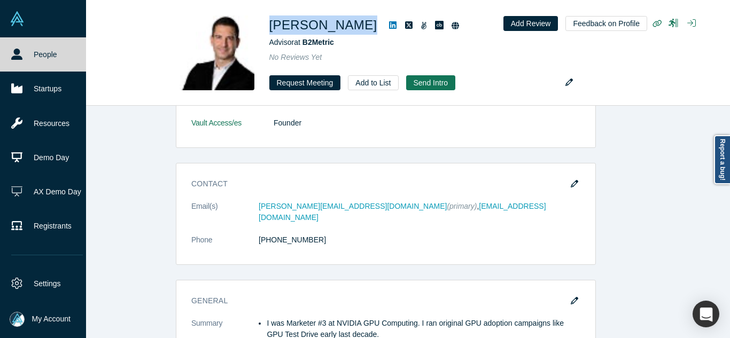
click at [25, 50] on link "People" at bounding box center [47, 54] width 94 height 34
click at [24, 48] on link "People" at bounding box center [47, 54] width 94 height 34
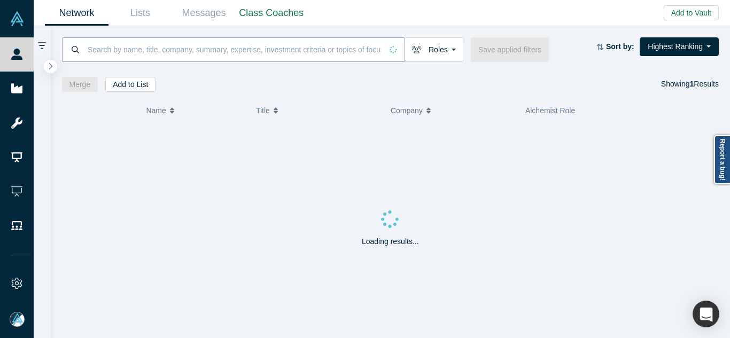
click at [229, 43] on input at bounding box center [235, 49] width 296 height 25
paste input "AL SHANMUGAM"
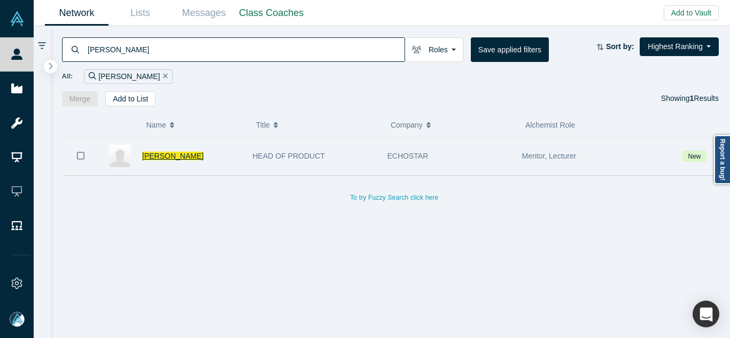
type input "AL SHANMUGAM"
click at [185, 155] on span "AL SHANMUGAM" at bounding box center [172, 156] width 61 height 9
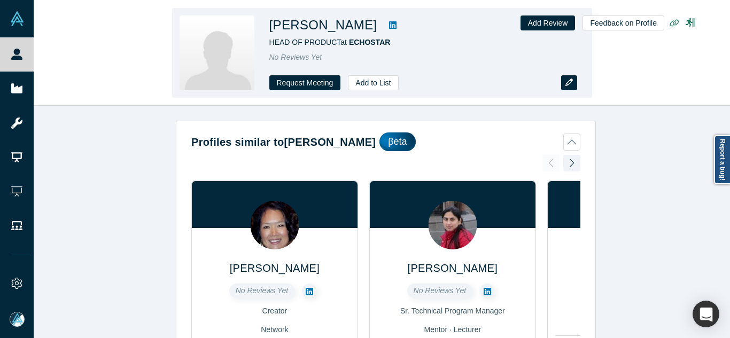
click at [571, 87] on button "button" at bounding box center [569, 82] width 16 height 15
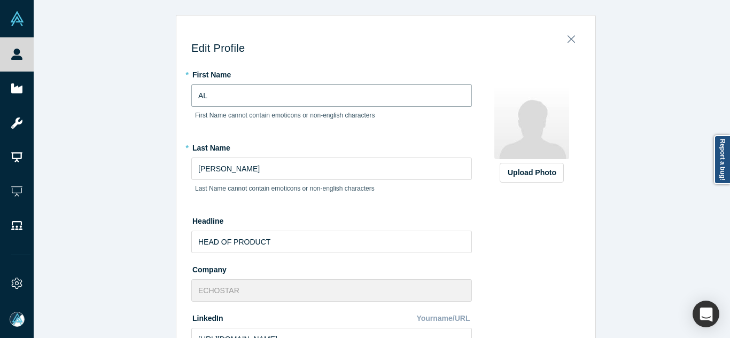
click at [310, 91] on input "AL" at bounding box center [331, 95] width 281 height 22
type input "Al"
type input "Shanmugam"
click at [284, 251] on input "HEAD OF PRODUCT" at bounding box center [331, 242] width 281 height 22
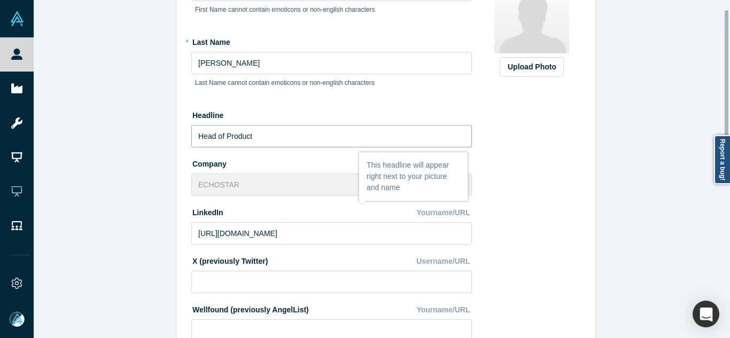
scroll to position [107, 0]
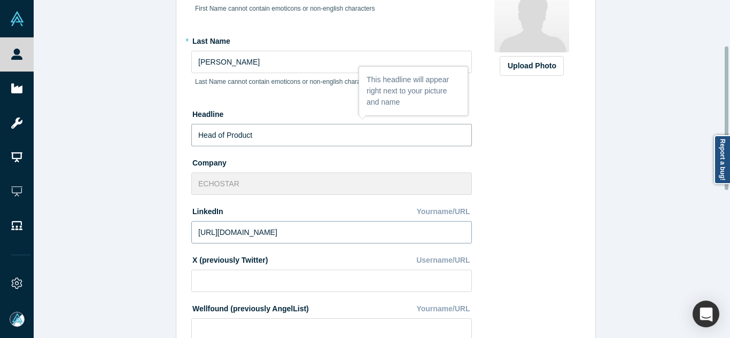
type input "Head of Product"
click at [316, 234] on input "https://linkedin.com/in/al-atx" at bounding box center [331, 232] width 281 height 22
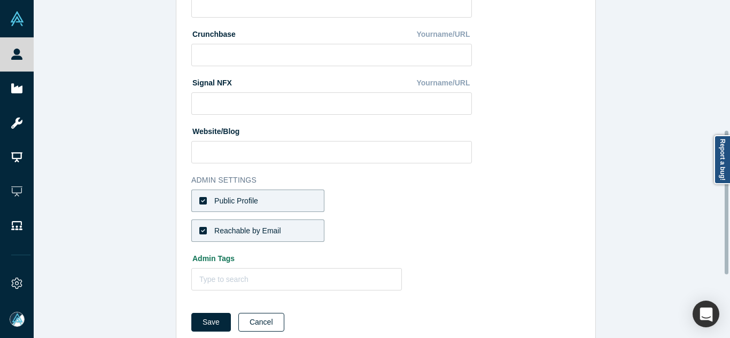
scroll to position [455, 0]
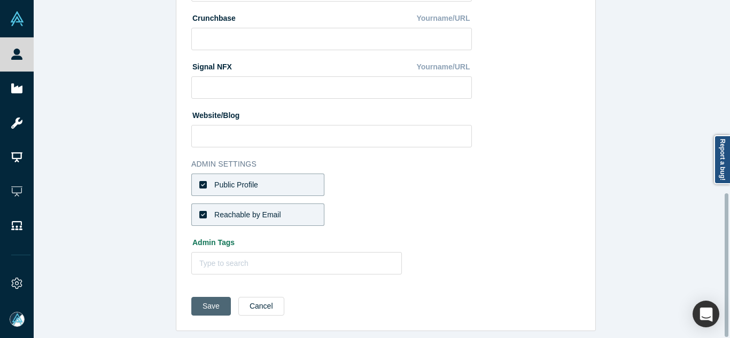
click at [207, 301] on button "Save" at bounding box center [211, 306] width 40 height 19
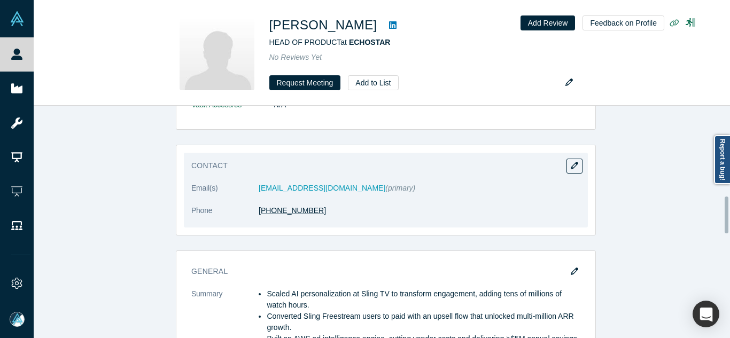
scroll to position [588, 0]
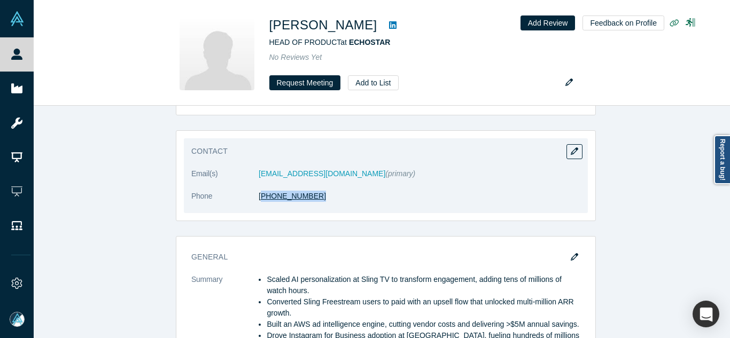
drag, startPoint x: 310, startPoint y: 203, endPoint x: 257, endPoint y: 198, distance: 52.6
click at [257, 198] on dl "Email(s) alshanmgm@gmail.com (primary) Phone (603) 842-9922" at bounding box center [385, 190] width 389 height 45
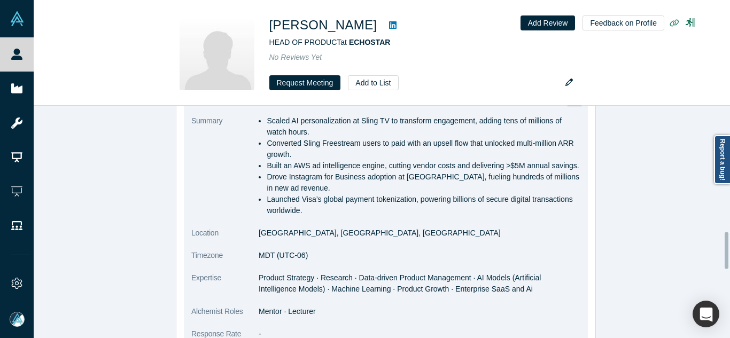
scroll to position [802, 0]
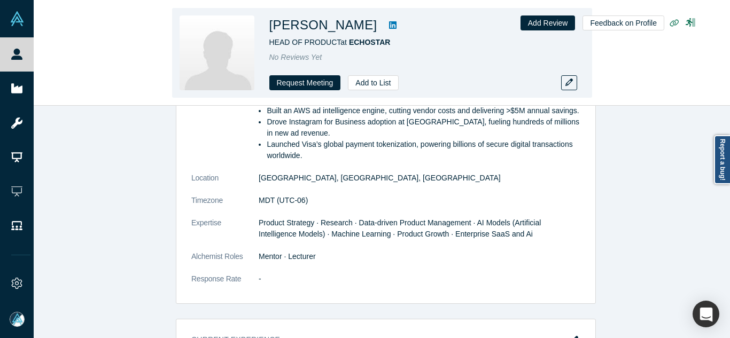
click at [321, 27] on h1 "Al Shanmugam" at bounding box center [324, 25] width 108 height 19
click at [311, 27] on h1 "Al Shanmugam" at bounding box center [324, 25] width 108 height 19
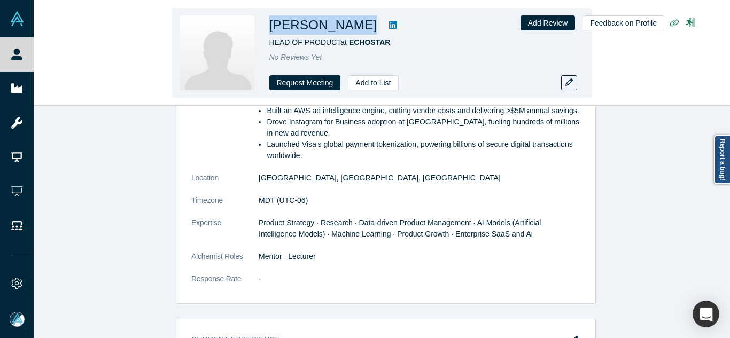
click at [311, 27] on h1 "Al Shanmugam" at bounding box center [324, 25] width 108 height 19
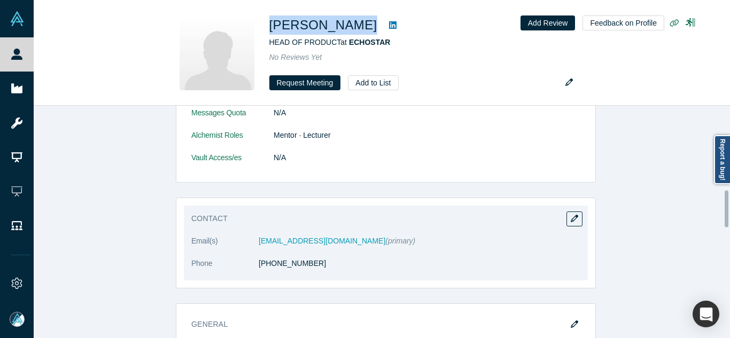
scroll to position [535, 0]
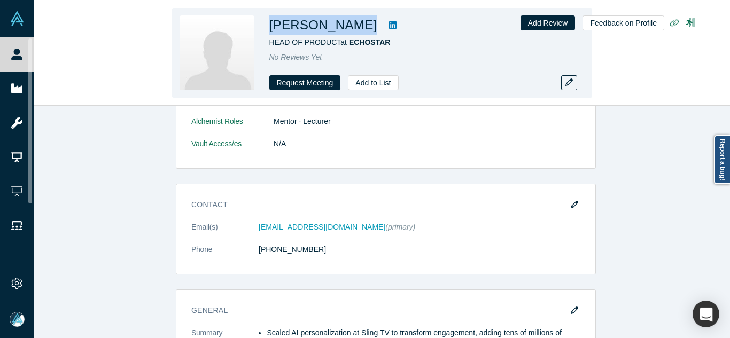
drag, startPoint x: 24, startPoint y: 49, endPoint x: 173, endPoint y: 10, distance: 154.7
click at [24, 49] on link "People" at bounding box center [21, 54] width 42 height 34
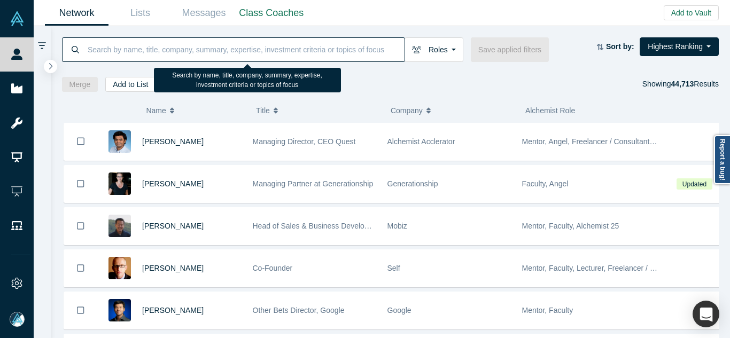
click at [271, 37] on input at bounding box center [246, 49] width 318 height 25
paste input "ozdoruk"
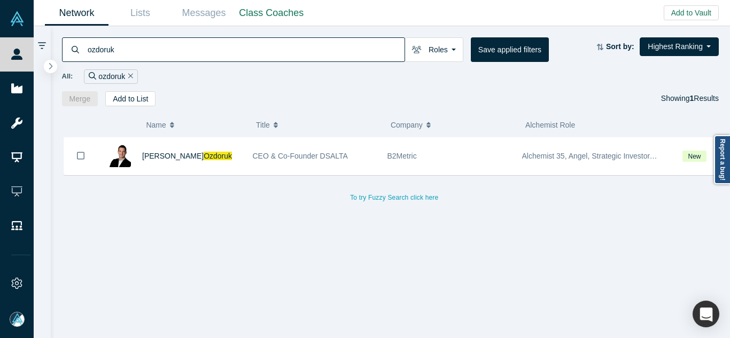
click at [171, 47] on input "ozdoruk" at bounding box center [246, 49] width 318 height 25
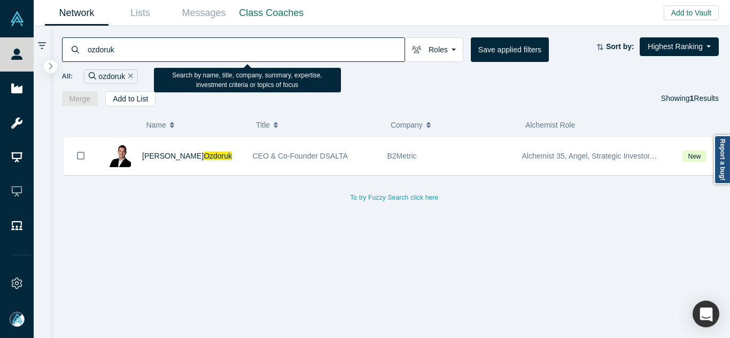
click at [171, 47] on input "ozdoruk" at bounding box center [246, 49] width 318 height 25
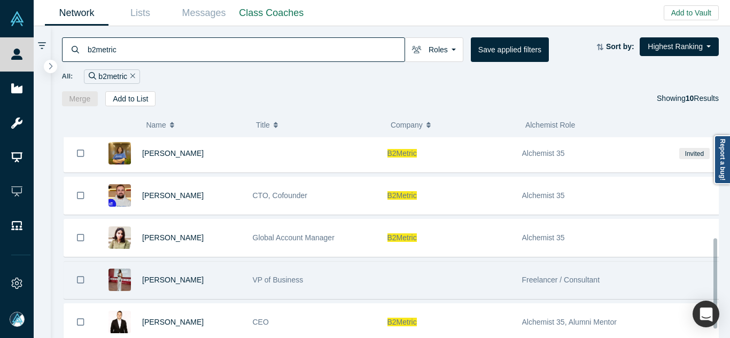
scroll to position [246, 0]
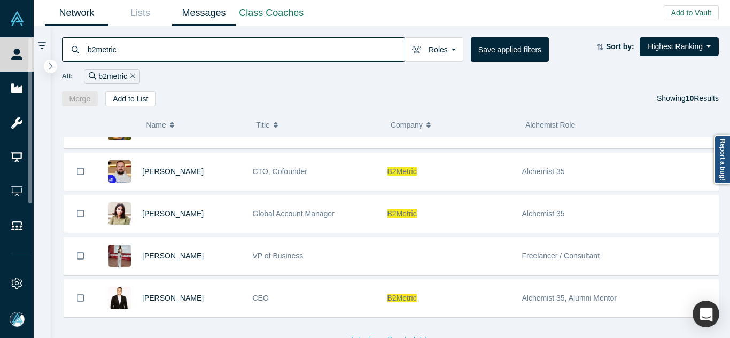
type input "b2metric"
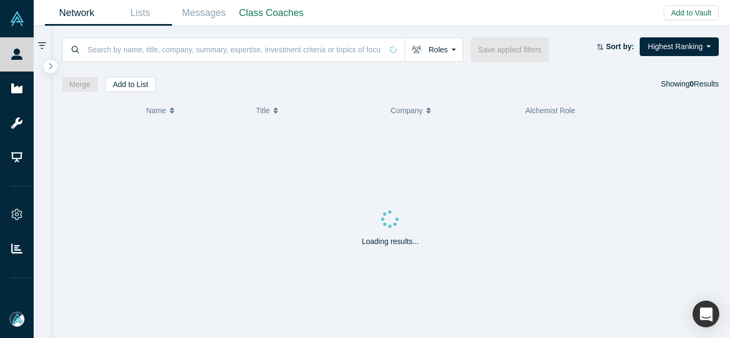
click at [141, 11] on link "Lists" at bounding box center [141, 13] width 64 height 25
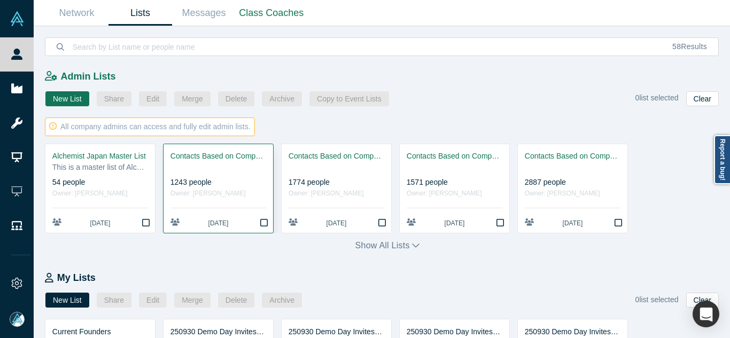
scroll to position [521, 0]
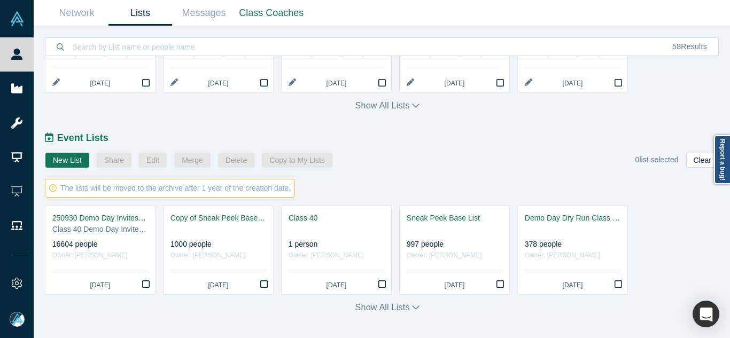
drag, startPoint x: 113, startPoint y: 222, endPoint x: 59, endPoint y: 233, distance: 55.7
click at [114, 222] on div "250930 Demo Day Invites_Base List" at bounding box center [100, 218] width 96 height 11
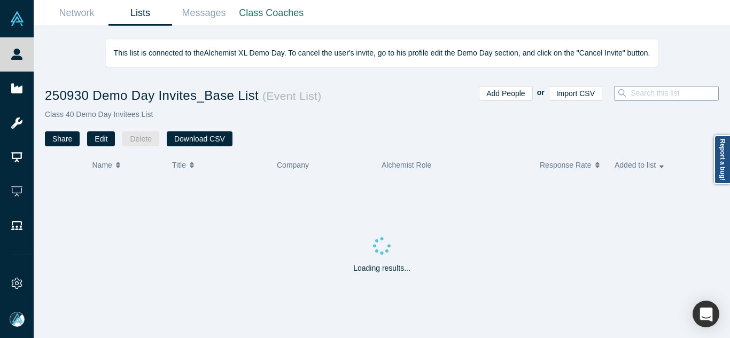
click at [650, 95] on input at bounding box center [678, 93] width 96 height 14
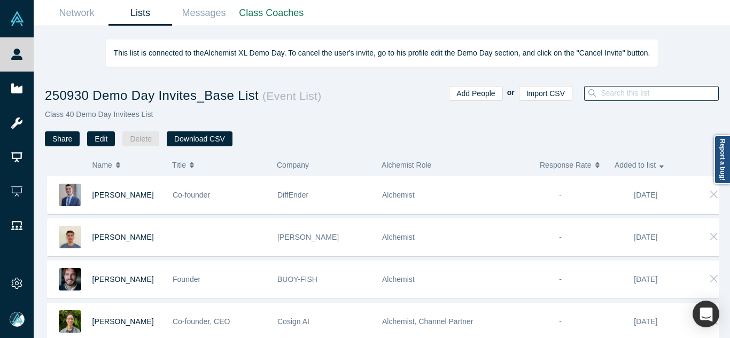
click at [649, 95] on input at bounding box center [659, 93] width 119 height 14
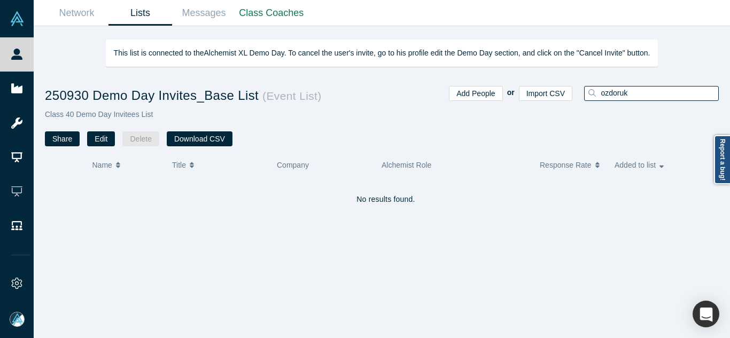
type input "ozdoruk"
click at [623, 98] on input "ozdoruk" at bounding box center [659, 93] width 119 height 14
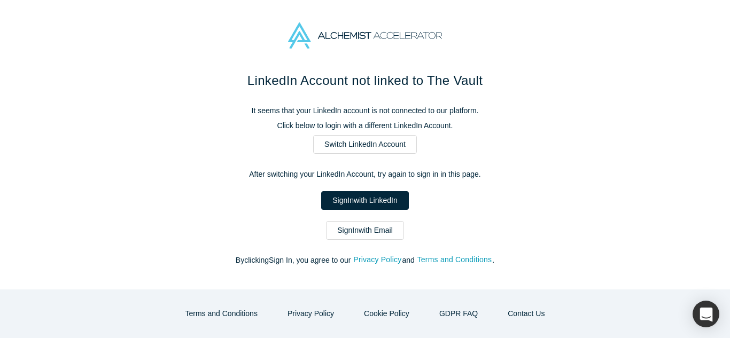
click at [383, 236] on link "Sign In with Email" at bounding box center [365, 230] width 78 height 19
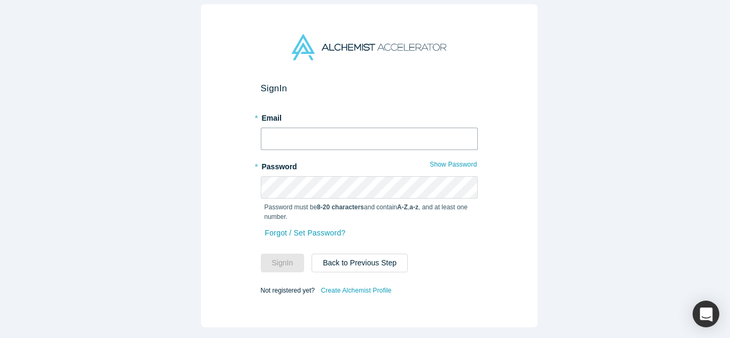
click at [321, 140] on input "text" at bounding box center [369, 139] width 217 height 22
type input "[EMAIL_ADDRESS][DOMAIN_NAME]"
click at [261, 254] on button "Sign In" at bounding box center [283, 263] width 44 height 19
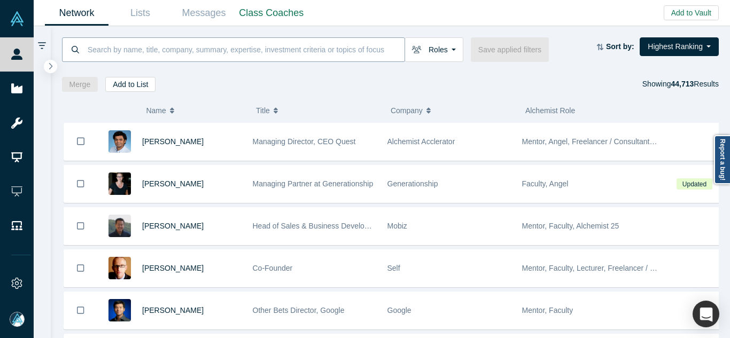
click at [301, 47] on input at bounding box center [246, 49] width 318 height 25
paste input "[PERSON_NAME]"
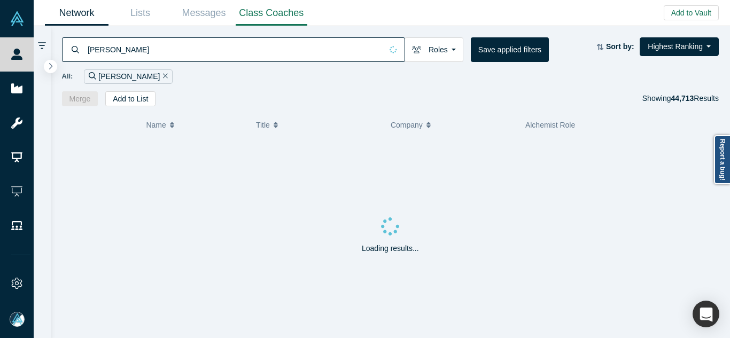
type input "[PERSON_NAME]"
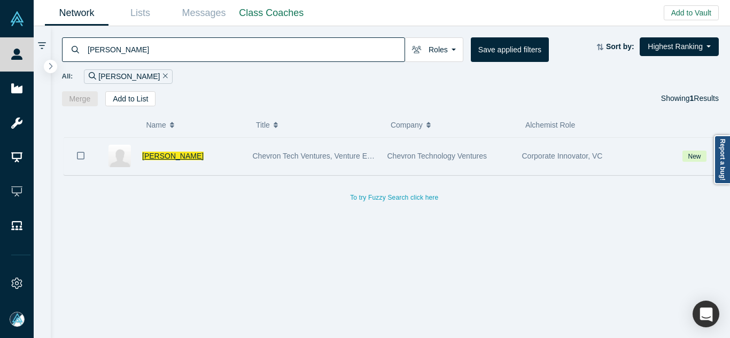
click at [181, 157] on span "[PERSON_NAME]" at bounding box center [172, 156] width 61 height 9
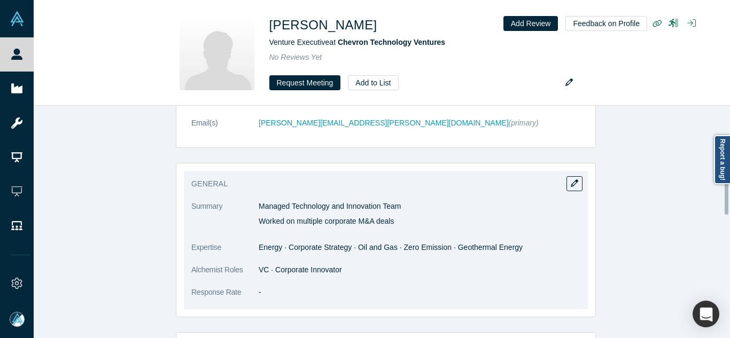
scroll to position [428, 0]
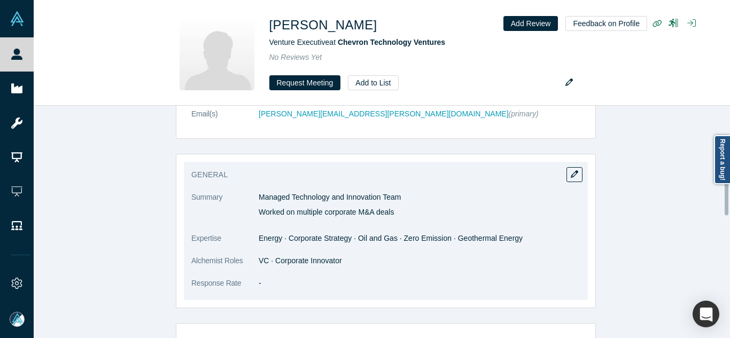
drag, startPoint x: 257, startPoint y: 198, endPoint x: 397, endPoint y: 213, distance: 140.4
click at [397, 213] on div "Managed Technology and Innovation Team Worked on multiple corporate M&A deals" at bounding box center [420, 205] width 322 height 26
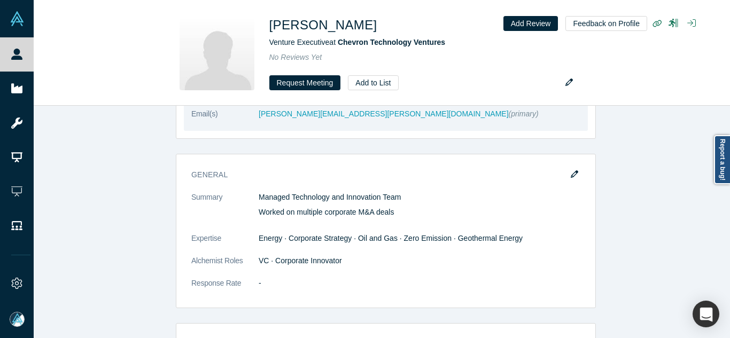
copy div "Managed Technology and Innovation Team Worked on multiple corporate M&A deals"
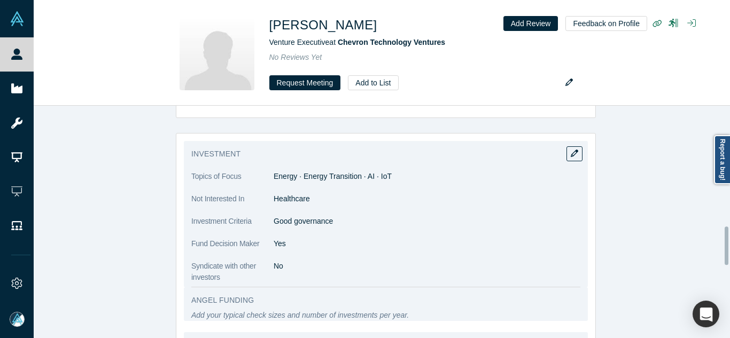
scroll to position [749, 0]
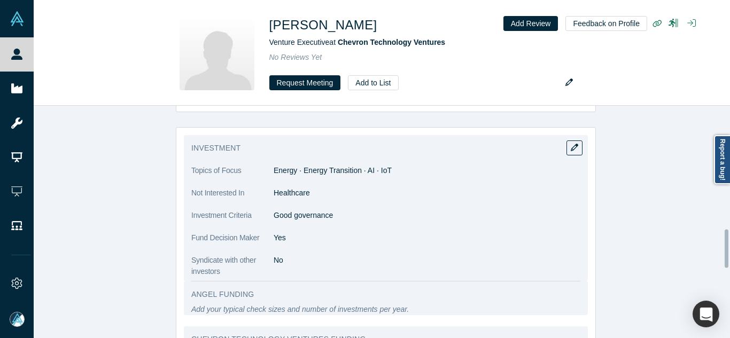
click at [287, 168] on span "Energy · Energy Transition · AI · IoT" at bounding box center [333, 170] width 118 height 9
click at [286, 168] on span "Energy · Energy Transition · AI · IoT" at bounding box center [333, 170] width 118 height 9
copy dl "Energy · Energy Transition · AI · IoT"
click at [326, 216] on p "Good governance" at bounding box center [427, 215] width 307 height 11
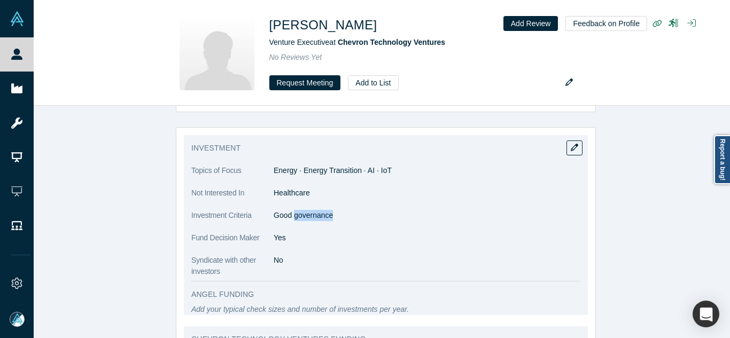
click at [326, 216] on p "Good governance" at bounding box center [427, 215] width 307 height 11
copy dl "Good governance"
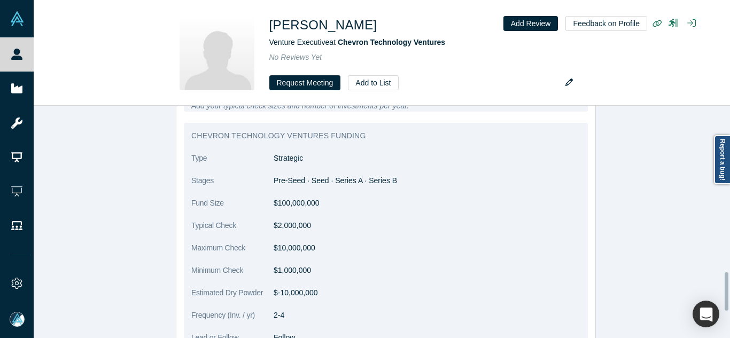
scroll to position [1010, 0]
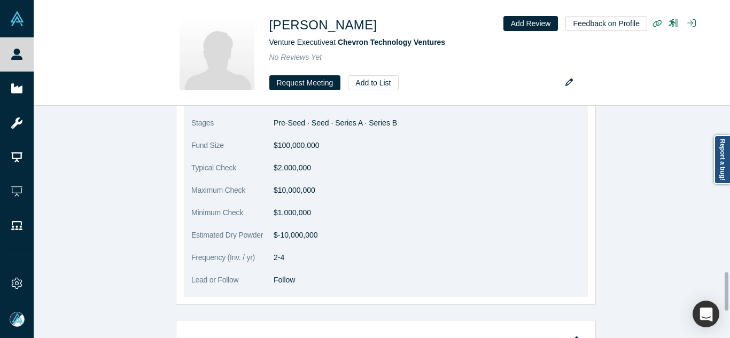
click at [292, 166] on dd "$2,000,000" at bounding box center [427, 168] width 307 height 11
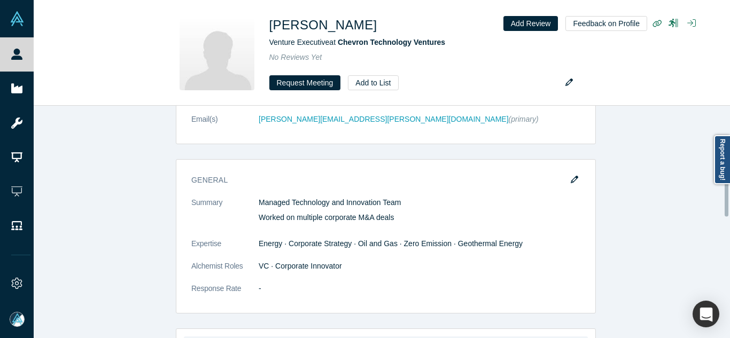
scroll to position [422, 0]
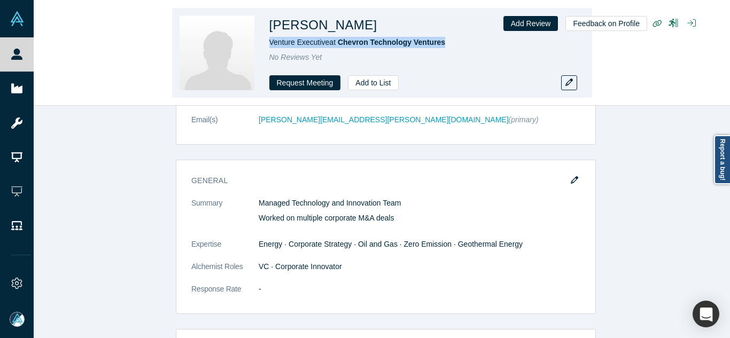
drag, startPoint x: 450, startPoint y: 40, endPoint x: 358, endPoint y: 34, distance: 92.2
click at [359, 34] on div "[PERSON_NAME] Venture Executive at Chevron Technology Ventures No Reviews Yet R…" at bounding box center [419, 53] width 299 height 75
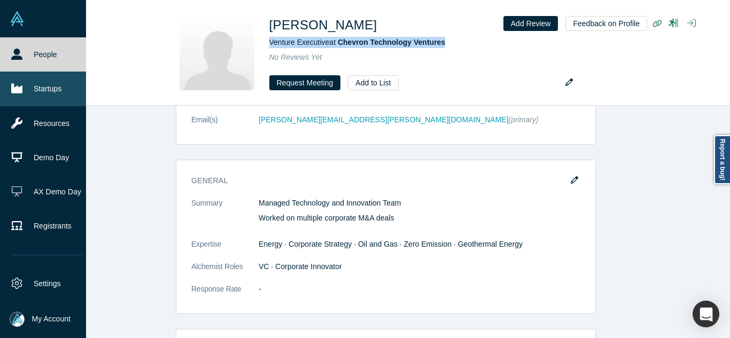
click at [24, 88] on link "Startups" at bounding box center [47, 89] width 94 height 34
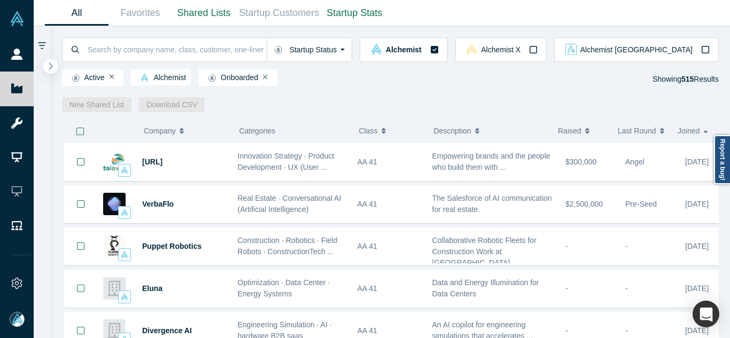
click at [57, 66] on button "button" at bounding box center [50, 66] width 14 height 14
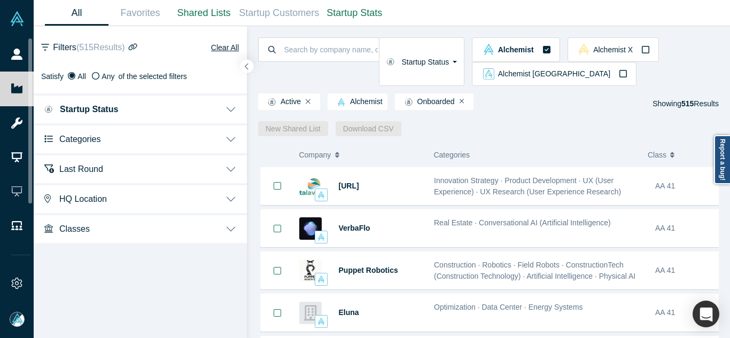
click at [113, 145] on button "Categories" at bounding box center [140, 139] width 213 height 30
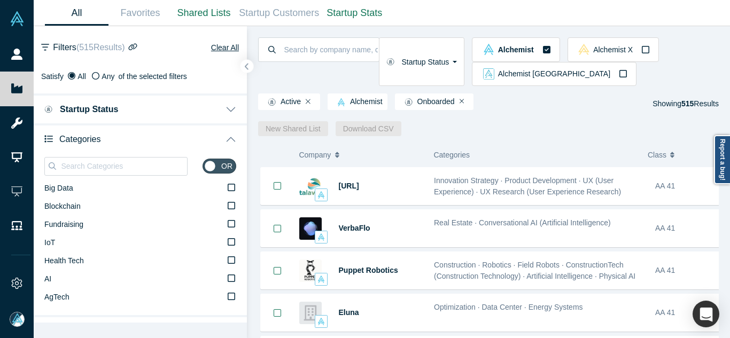
click at [139, 139] on button "Categories" at bounding box center [140, 139] width 213 height 30
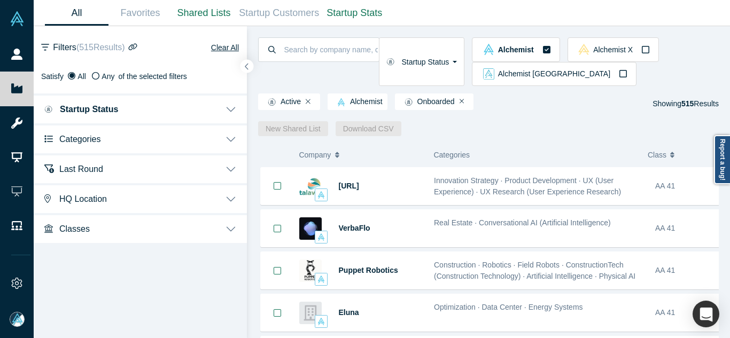
click at [139, 139] on button "Categories" at bounding box center [140, 139] width 213 height 30
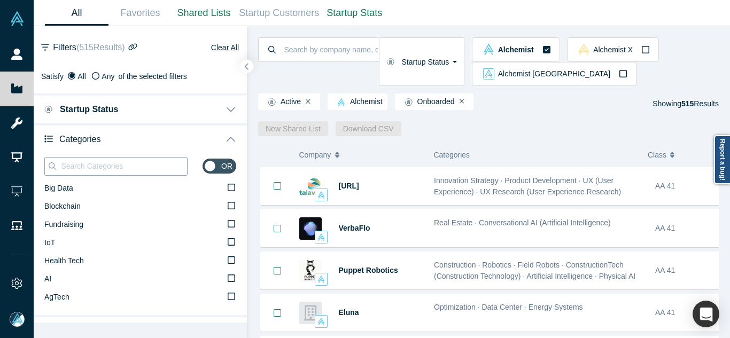
click at [130, 159] on input at bounding box center [123, 166] width 127 height 14
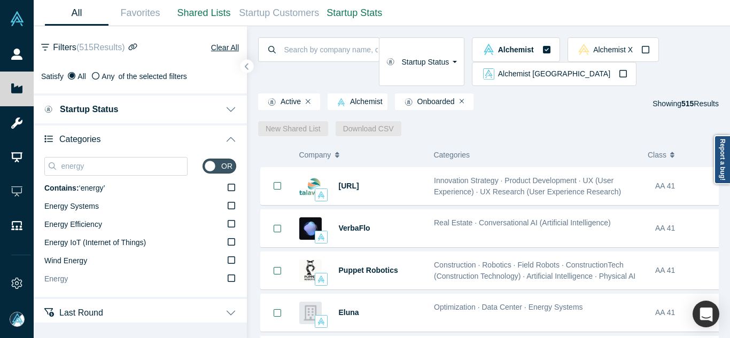
click at [135, 277] on label "Energy" at bounding box center [140, 280] width 192 height 18
click at [0, 0] on input "Energy" at bounding box center [0, 0] width 0 height 0
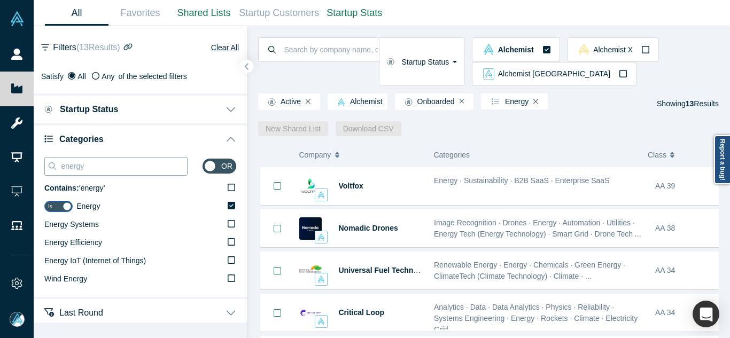
click at [106, 169] on input "energy" at bounding box center [123, 166] width 127 height 14
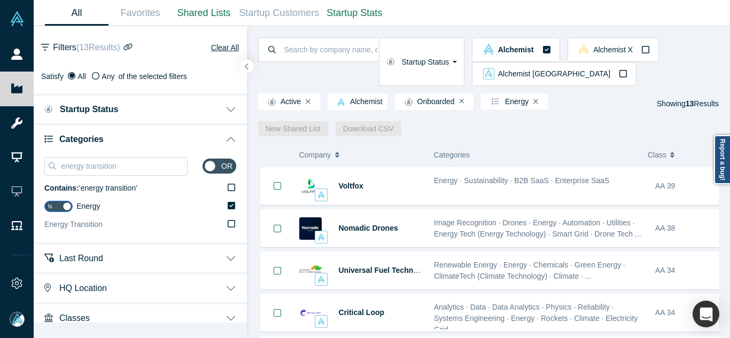
click at [124, 228] on label "Energy Transition" at bounding box center [140, 225] width 192 height 18
click at [0, 0] on input "Energy Transition" at bounding box center [0, 0] width 0 height 0
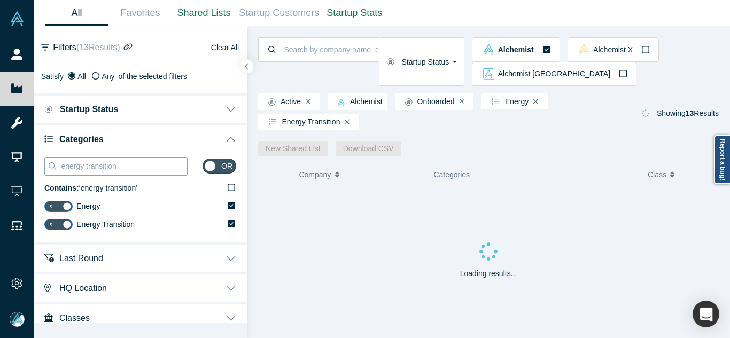
click at [151, 168] on input "energy transition" at bounding box center [123, 166] width 127 height 14
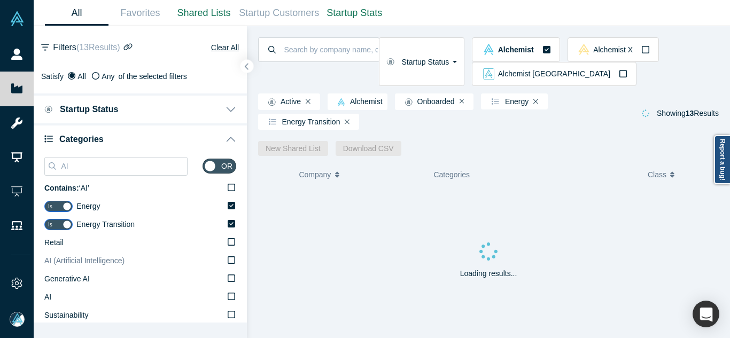
click at [95, 257] on span "AI (Artificial Intelligence)" at bounding box center [84, 261] width 80 height 9
click at [0, 0] on input "AI (Artificial Intelligence)" at bounding box center [0, 0] width 0 height 0
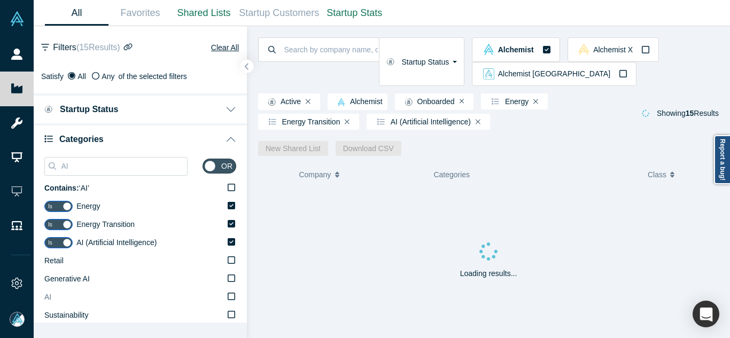
click at [65, 297] on label "AI" at bounding box center [140, 298] width 192 height 18
click at [0, 0] on input "AI" at bounding box center [0, 0] width 0 height 0
click at [130, 170] on input "AI" at bounding box center [123, 166] width 127 height 14
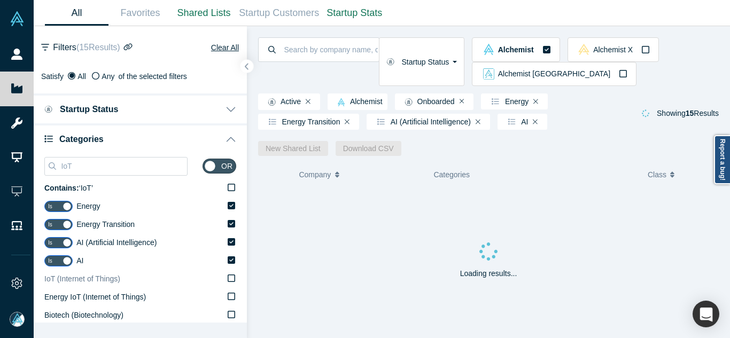
type input "IoT"
click at [82, 283] on span "IoT (Internet of Things)" at bounding box center [82, 279] width 76 height 9
click at [0, 0] on input "IoT (Internet of Things)" at bounding box center [0, 0] width 0 height 0
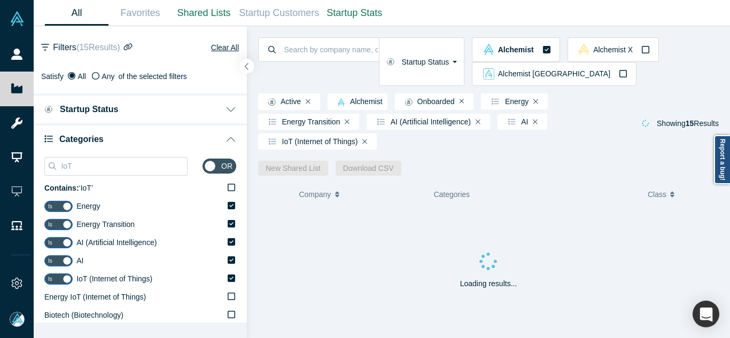
click at [245, 65] on icon "button" at bounding box center [246, 67] width 5 height 8
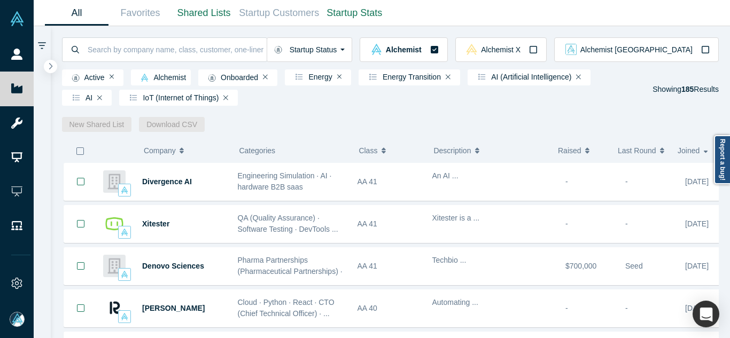
click at [77, 155] on icon "button" at bounding box center [79, 151] width 7 height 7
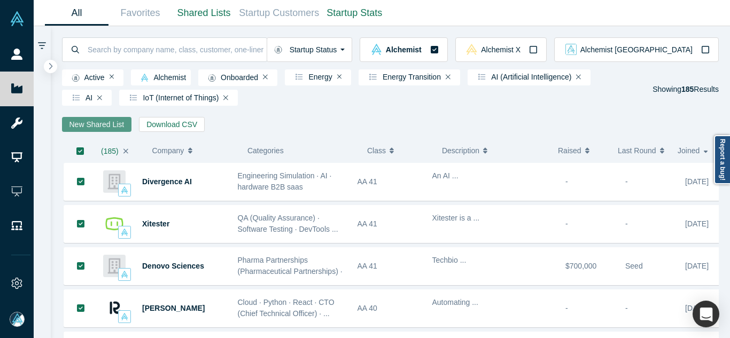
click at [110, 121] on link "New Shared List" at bounding box center [97, 124] width 70 height 15
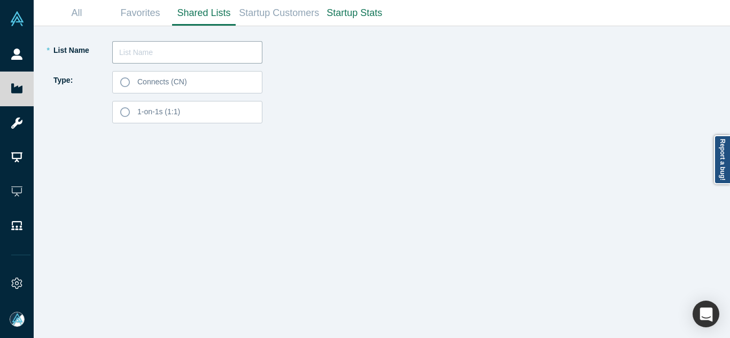
click at [181, 48] on input "text" at bounding box center [187, 52] width 150 height 22
type input "[PERSON_NAME] List 250915"
click at [207, 80] on label "Connects (CN)" at bounding box center [187, 82] width 150 height 22
click at [0, 0] on input "Connects (CN)" at bounding box center [0, 0] width 0 height 0
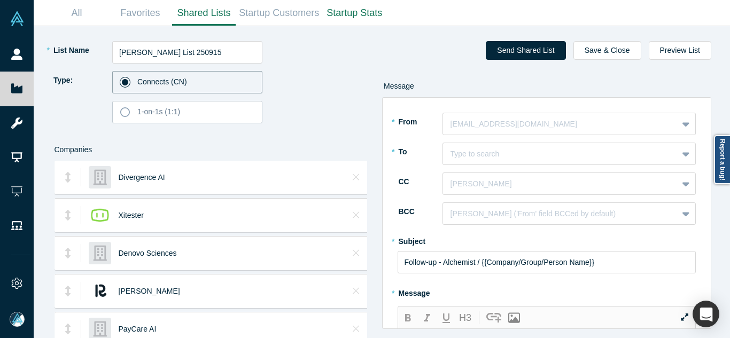
click at [497, 118] on div at bounding box center [561, 124] width 220 height 13
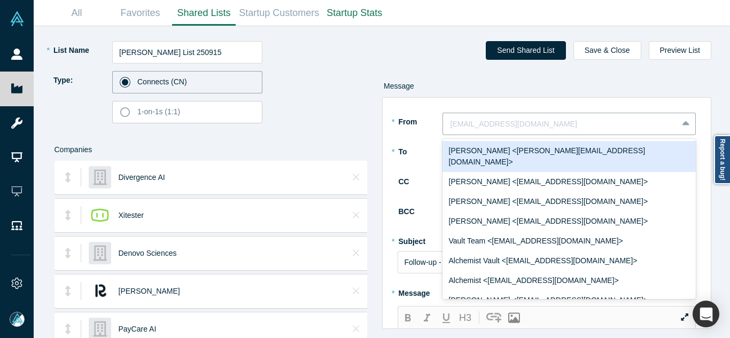
click at [489, 149] on div "Ravi Belani <ravi@alchemistaccelerator.com>" at bounding box center [570, 156] width 254 height 31
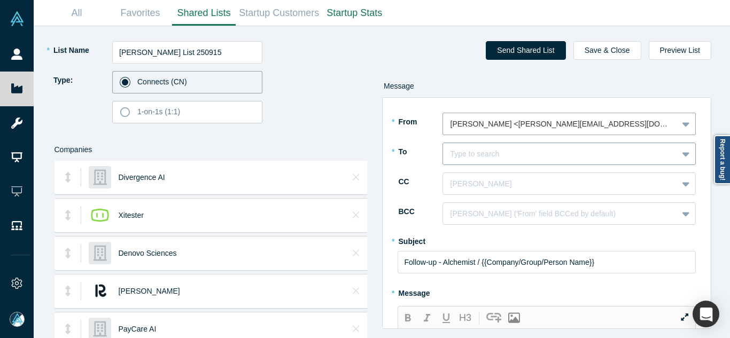
click at [489, 156] on div at bounding box center [561, 154] width 220 height 13
type input "ryan kowalski"
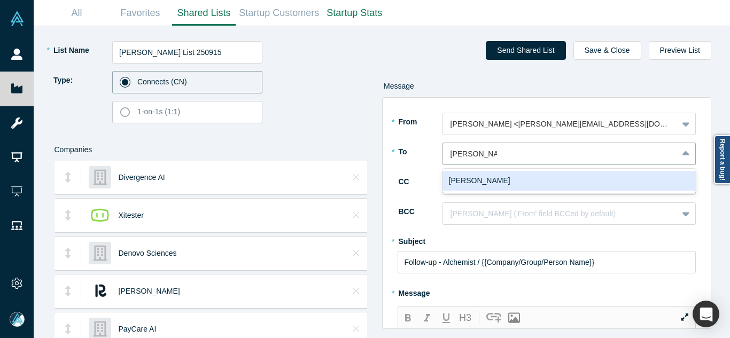
click at [505, 176] on div "Ryan Kowalski" at bounding box center [570, 181] width 254 height 20
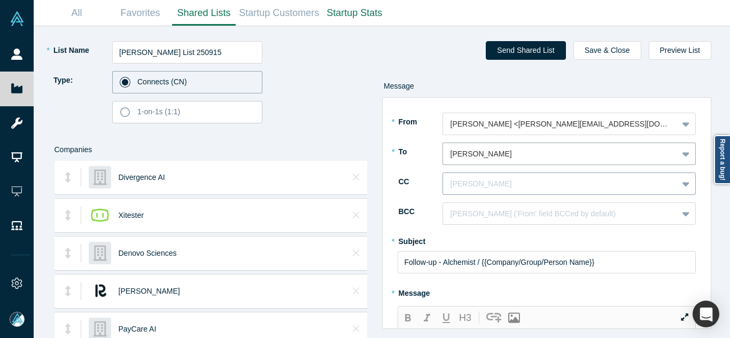
click at [504, 182] on div at bounding box center [561, 184] width 220 height 13
type input "mia sco"
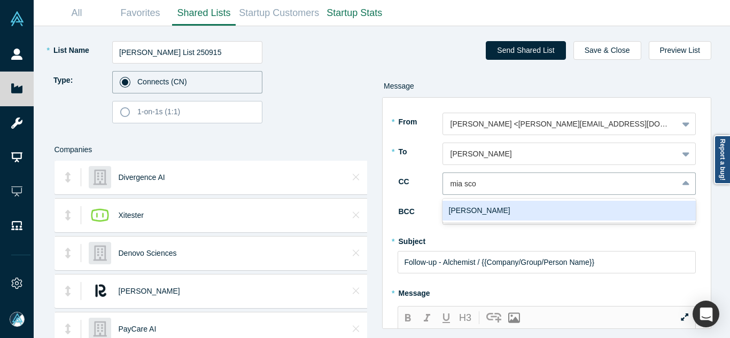
click at [526, 209] on div "Mia Scott" at bounding box center [570, 211] width 254 height 20
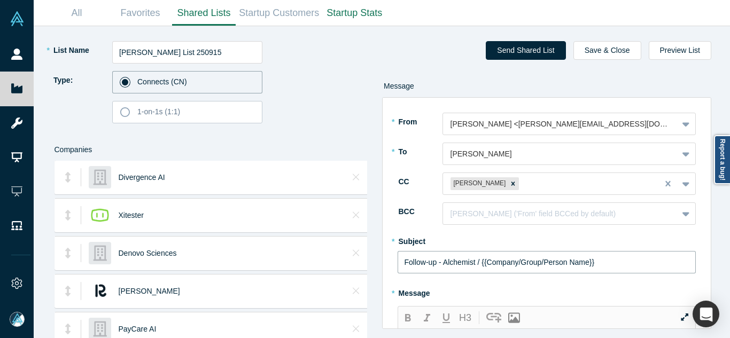
click at [463, 259] on input "Follow-up - Alchemist / {{Company/Group/Person Name}}" at bounding box center [547, 262] width 299 height 22
paste input "Curated Alchemist Companies Relevant to Your Interests"
type input "Curated Alchemist Companies Relevant to Your Interests"
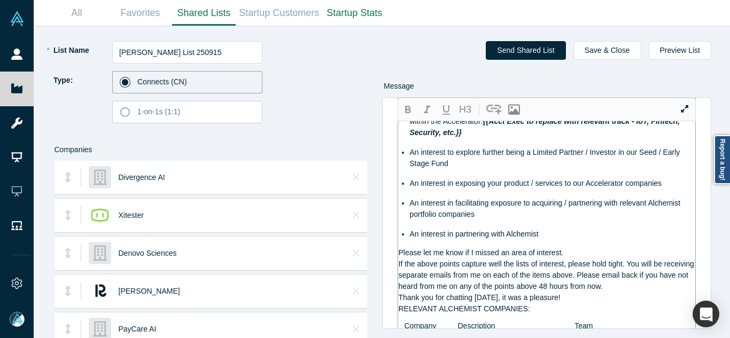
scroll to position [535, 0]
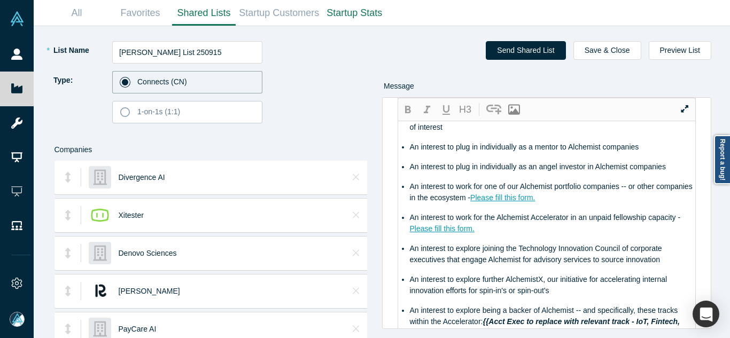
scroll to position [0, 0]
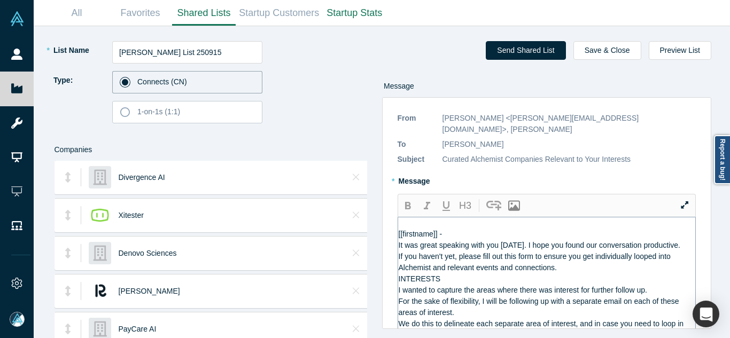
drag, startPoint x: 526, startPoint y: 201, endPoint x: 401, endPoint y: 242, distance: 131.2
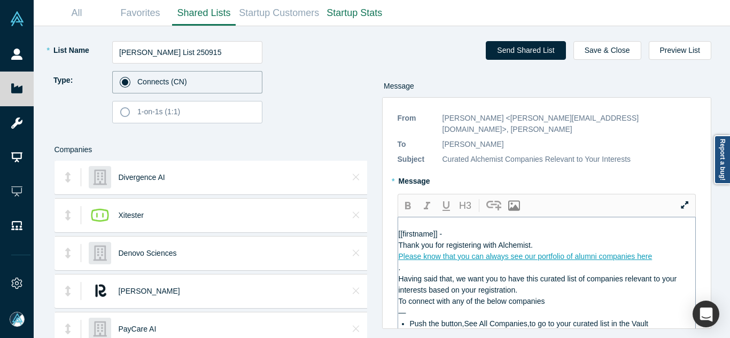
click at [661, 257] on div "Please know that you can always see our portfolio of alumni companies here" at bounding box center [547, 256] width 297 height 11
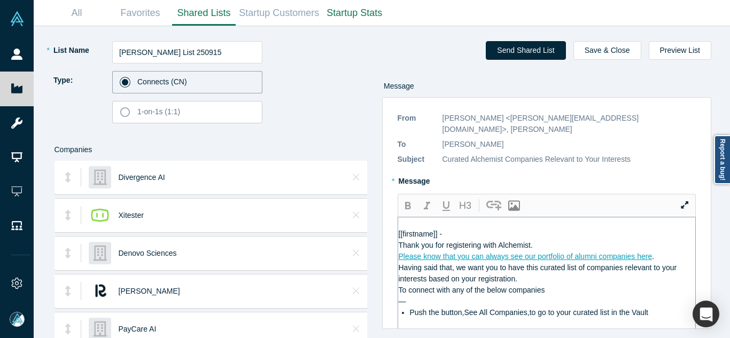
click at [561, 233] on div "[[firstname]] -" at bounding box center [547, 234] width 297 height 11
click at [559, 245] on div "Thank you for registering with Alchemist." at bounding box center [547, 245] width 297 height 11
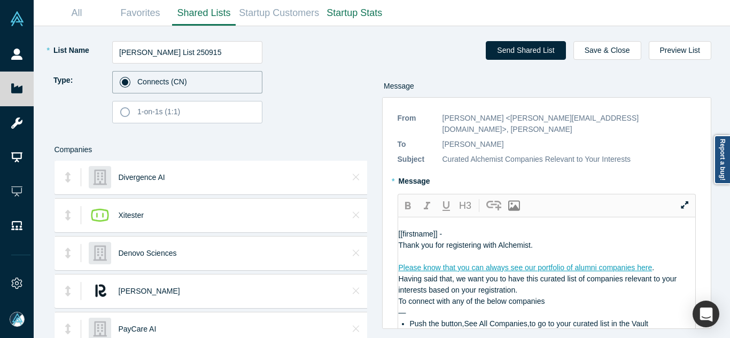
click at [656, 268] on div "Please know that you can always see our portfolio of alumni companies here ." at bounding box center [547, 268] width 297 height 11
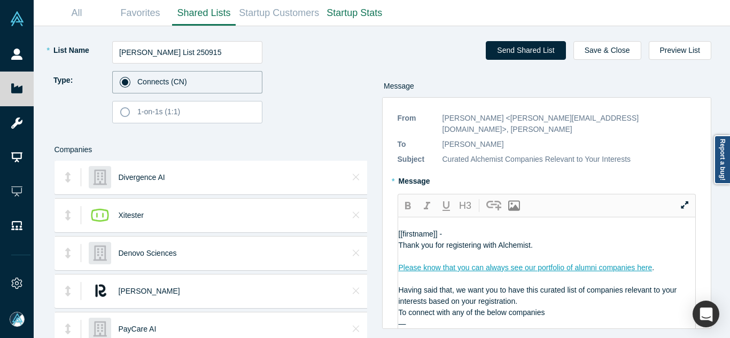
click at [564, 303] on div "Having said that, we want you to have this curated list of companies relevant t…" at bounding box center [547, 296] width 297 height 22
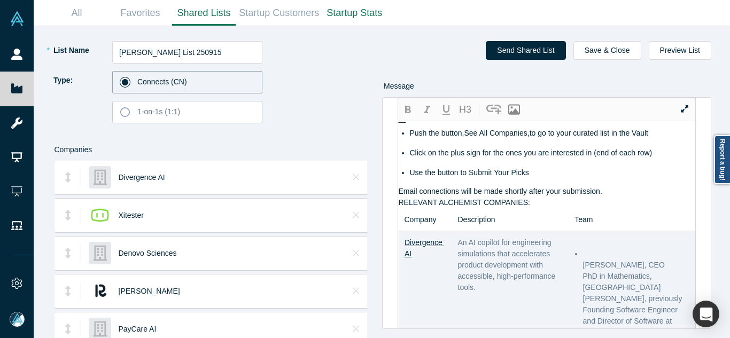
click at [616, 193] on div "Email connections will be made shortly after your submission." at bounding box center [547, 191] width 297 height 11
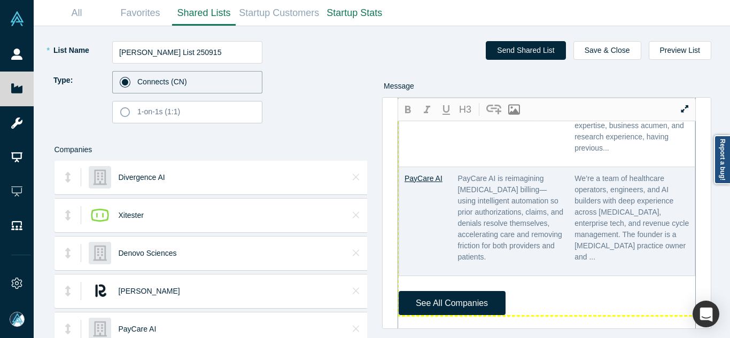
scroll to position [867, 0]
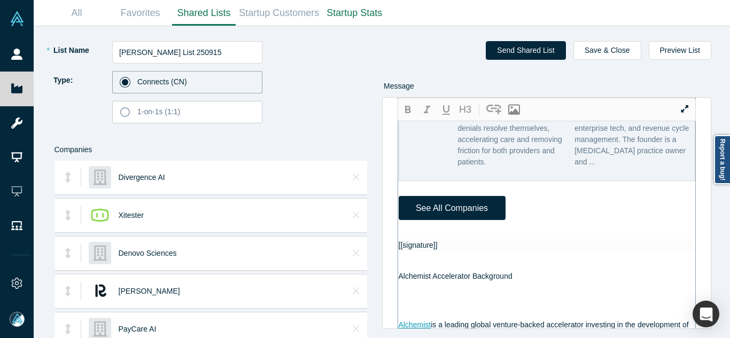
click at [418, 229] on div at bounding box center [547, 234] width 297 height 11
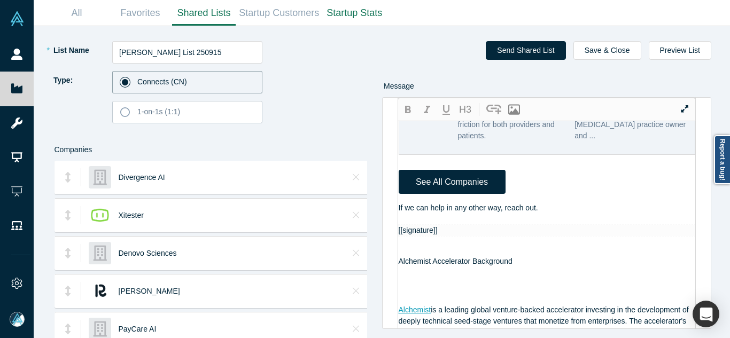
scroll to position [1294, 0]
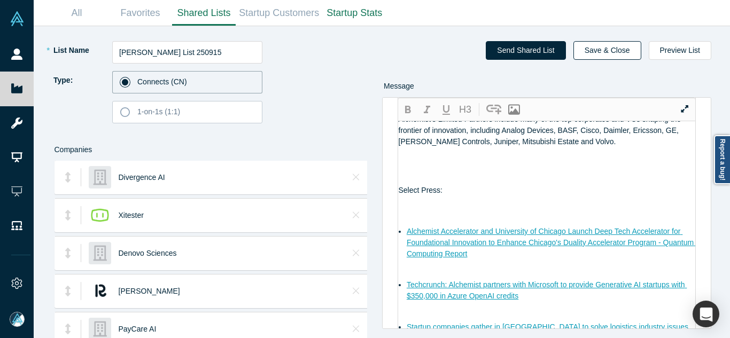
click at [620, 49] on button "Save & Close" at bounding box center [608, 50] width 68 height 19
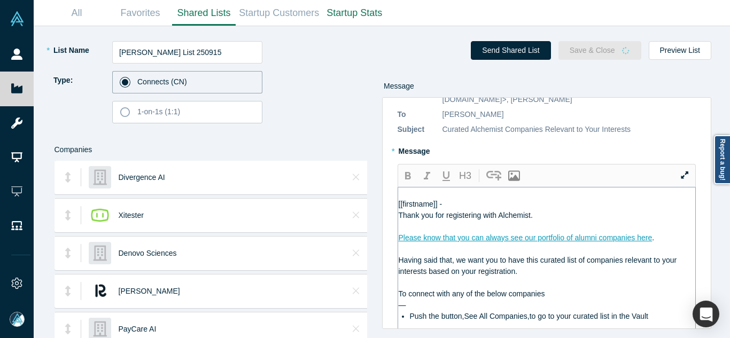
scroll to position [0, 0]
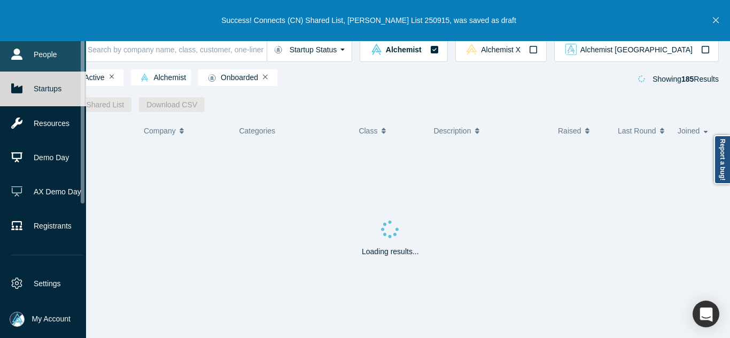
click at [24, 56] on link "People" at bounding box center [47, 54] width 94 height 34
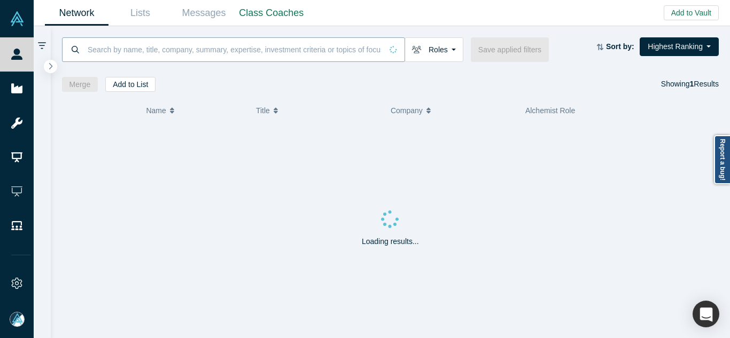
drag, startPoint x: 24, startPoint y: 56, endPoint x: 146, endPoint y: 42, distance: 122.7
click at [130, 49] on input at bounding box center [235, 49] width 296 height 25
paste input "[PERSON_NAME]"
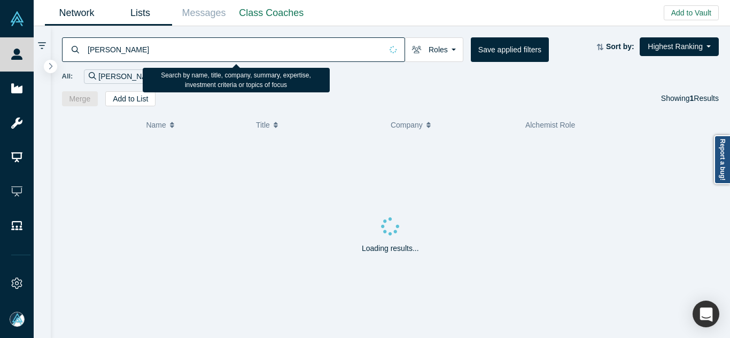
type input "[PERSON_NAME]"
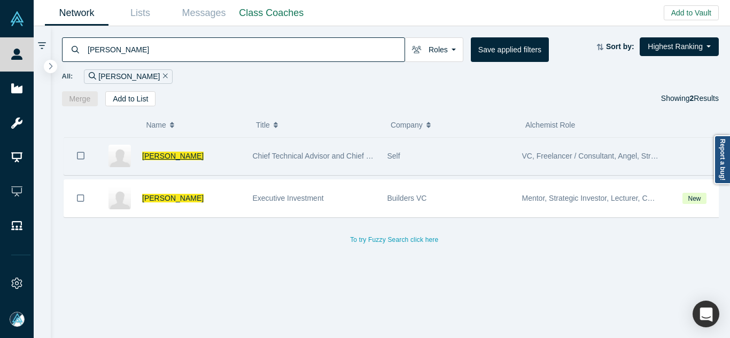
click at [157, 158] on span "[PERSON_NAME]" at bounding box center [172, 156] width 61 height 9
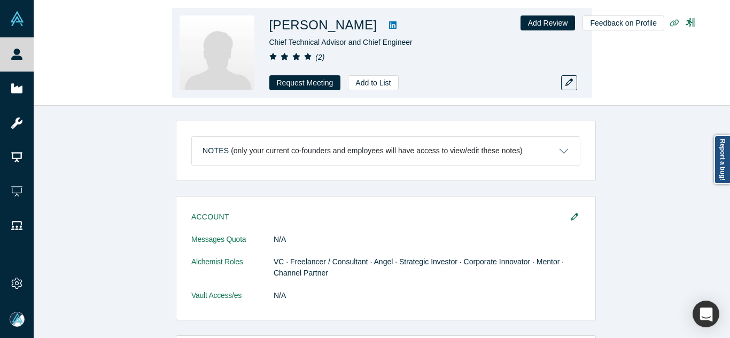
click at [389, 23] on icon at bounding box center [392, 24] width 7 height 7
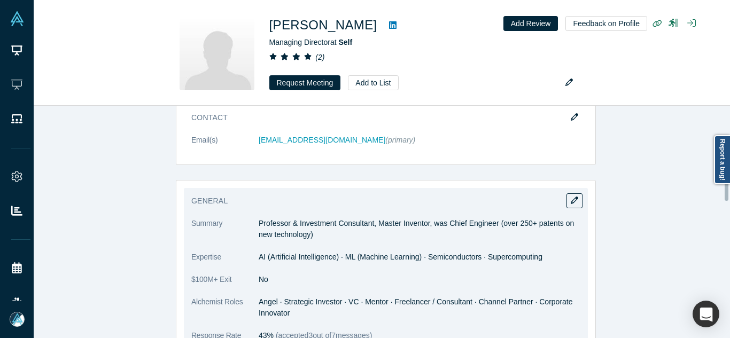
scroll to position [471, 0]
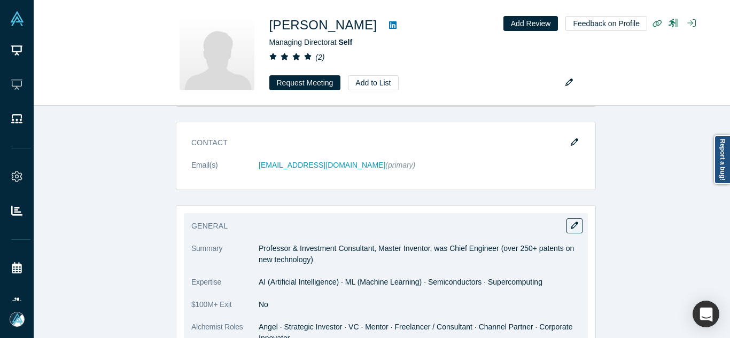
click at [359, 260] on p "Professor & Investment Consultant, Master Inventor, was Chief Engineer (over 25…" at bounding box center [420, 254] width 322 height 22
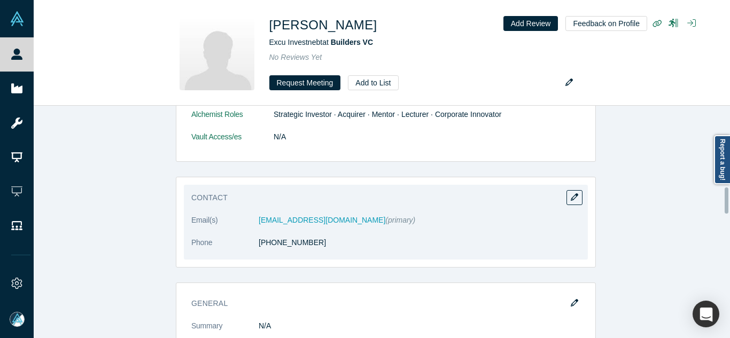
scroll to position [749, 0]
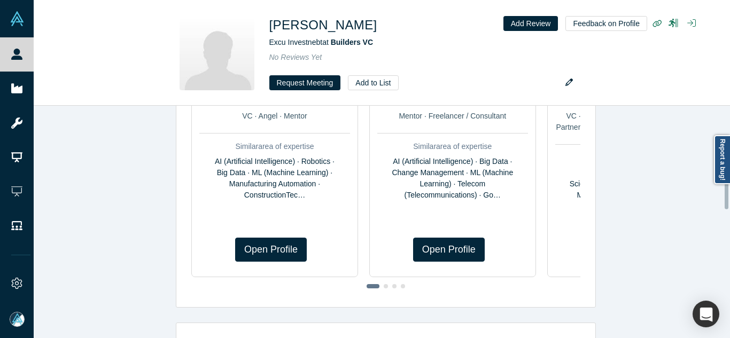
scroll to position [683, 0]
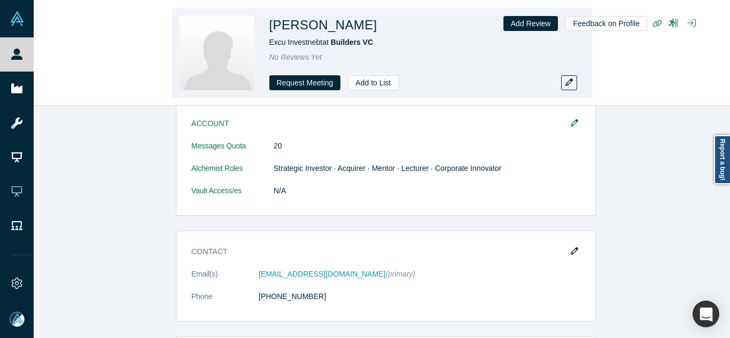
click at [294, 25] on h1 "[PERSON_NAME]" at bounding box center [324, 25] width 108 height 19
copy h1 "[PERSON_NAME]"
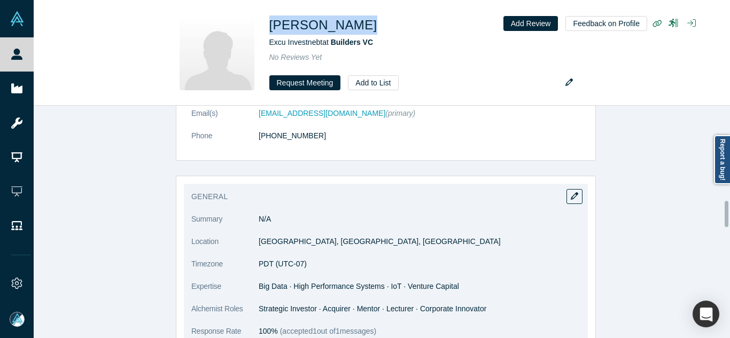
scroll to position [844, 0]
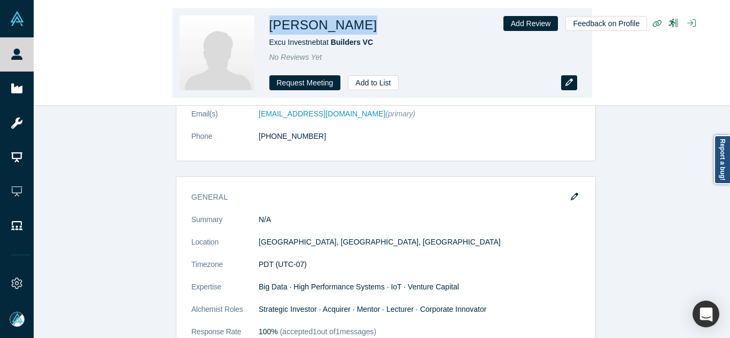
click at [567, 81] on icon "button" at bounding box center [569, 82] width 7 height 7
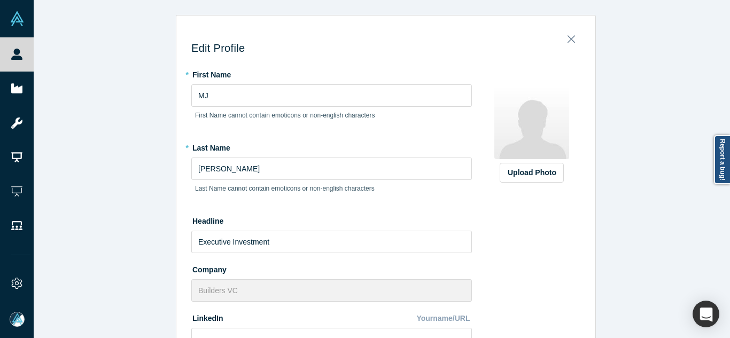
click at [527, 179] on label "Upload Photo" at bounding box center [532, 173] width 64 height 20
click at [0, 0] on input "Upload Photo" at bounding box center [0, 0] width 0 height 0
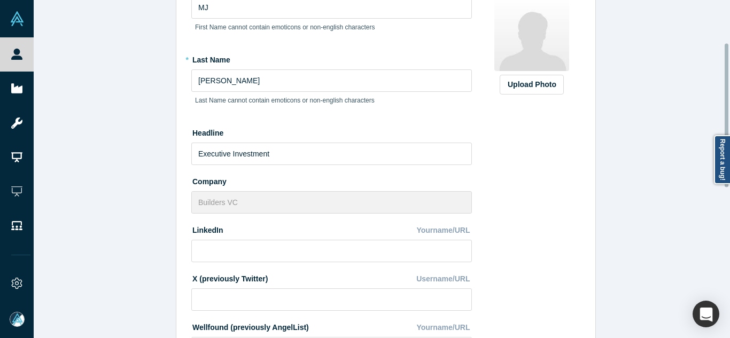
scroll to position [107, 0]
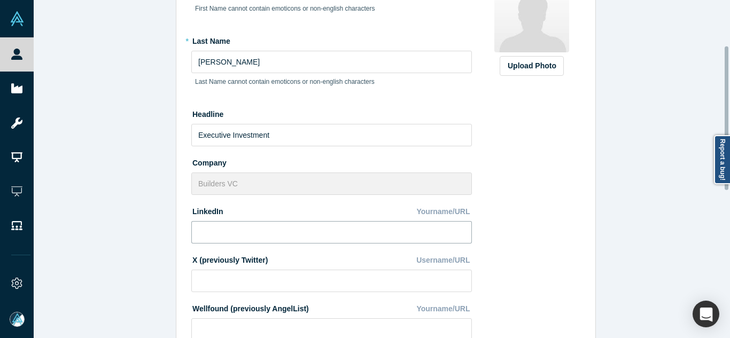
click at [268, 236] on input at bounding box center [331, 232] width 281 height 22
paste input "[EMAIL_ADDRESS][DOMAIN_NAME]"
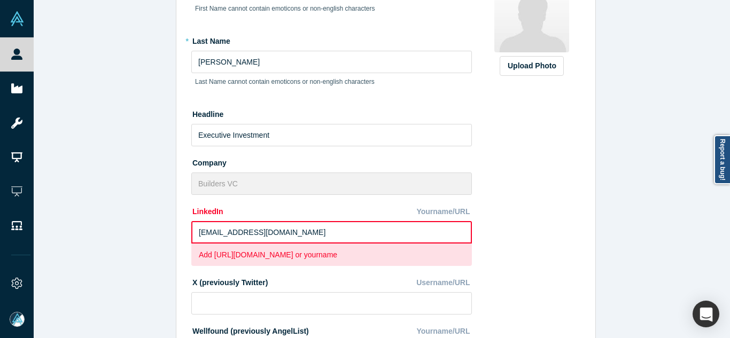
paste input "https://www.linkedin.com/in/jim-kim-1754b359/"
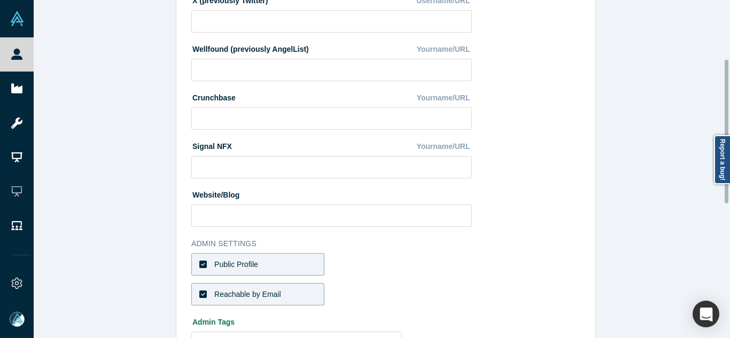
scroll to position [455, 0]
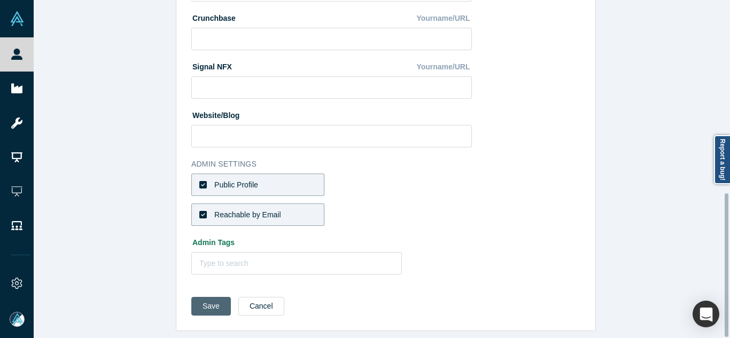
type input "https://www.linkedin.com/in/jim-kim-1754b359/"
click at [206, 297] on button "Save" at bounding box center [211, 306] width 40 height 19
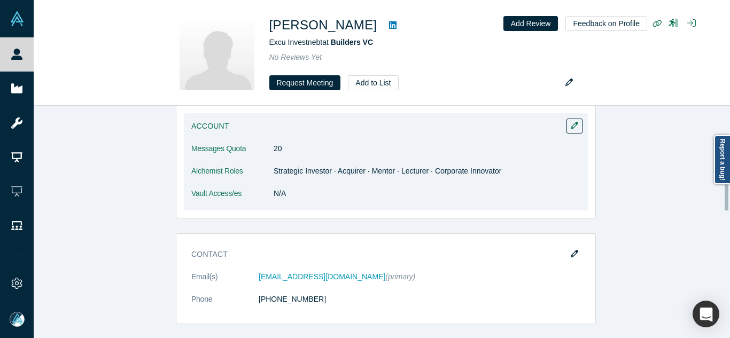
scroll to position [695, 0]
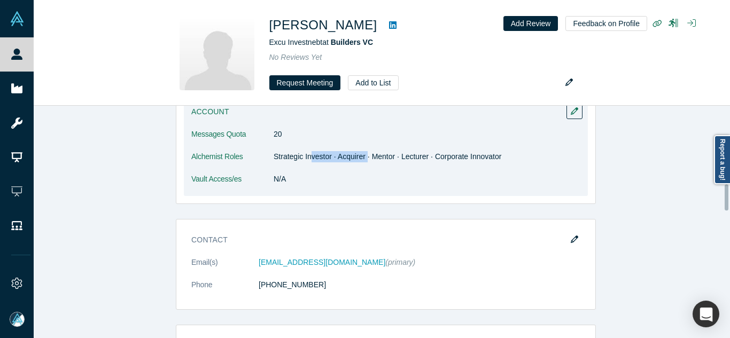
drag, startPoint x: 313, startPoint y: 159, endPoint x: 363, endPoint y: 167, distance: 50.4
click at [363, 167] on dl "Messages Quota 20 Alchemist Roles Strategic Investor · Acquirer · Mentor · Lect…" at bounding box center [385, 162] width 389 height 67
click at [351, 171] on dl "Messages Quota 20 Alchemist Roles Strategic Investor · Acquirer · Mentor · Lect…" at bounding box center [385, 162] width 389 height 67
drag, startPoint x: 305, startPoint y: 153, endPoint x: 409, endPoint y: 157, distance: 103.8
click at [408, 157] on dd "Strategic Investor · Acquirer · Mentor · Lecturer · Corporate Innovator" at bounding box center [427, 156] width 307 height 11
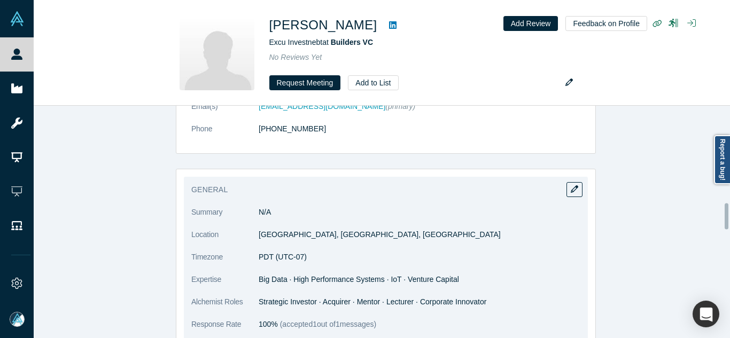
scroll to position [812, 0]
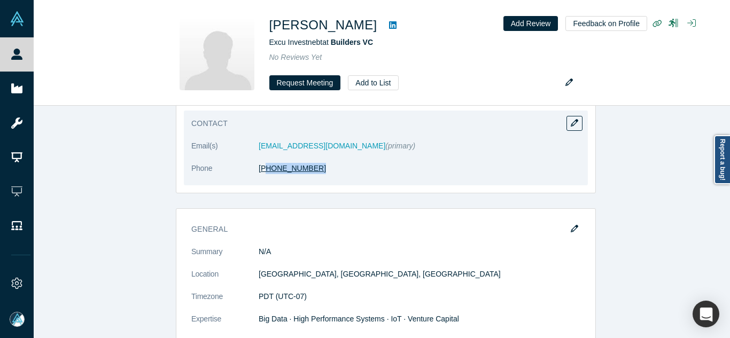
drag, startPoint x: 321, startPoint y: 180, endPoint x: 263, endPoint y: 171, distance: 59.5
click at [263, 171] on dl "Email(s) moon@builders.vc (primary) Phone (845) 702-2422" at bounding box center [385, 163] width 389 height 45
copy link "45) 702-2422"
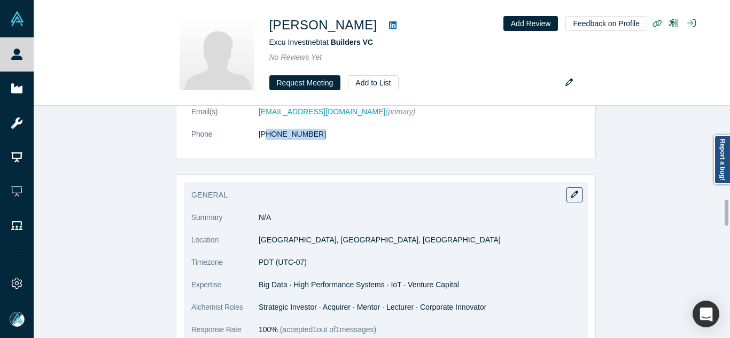
scroll to position [865, 0]
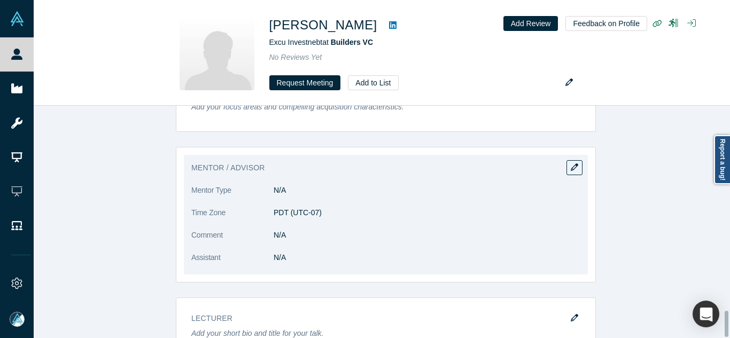
scroll to position [1828, 0]
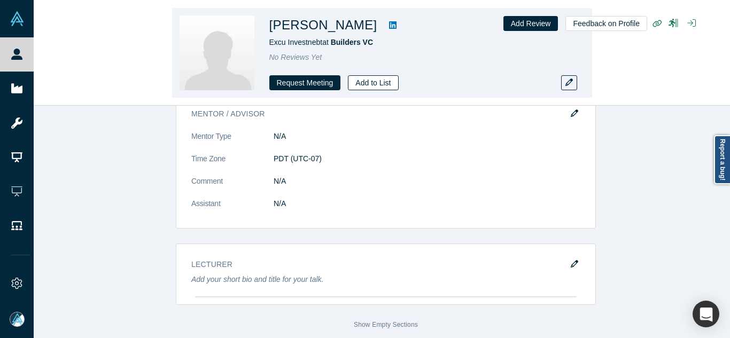
click at [371, 75] on div "[PERSON_NAME] Excu Investnebt at Builders VC No Reviews Yet Request Meeting Add…" at bounding box center [419, 53] width 299 height 75
click at [385, 86] on button "Add to List" at bounding box center [373, 82] width 50 height 15
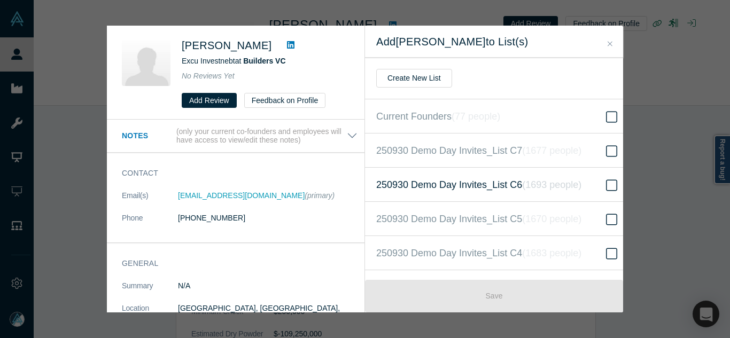
scroll to position [324, 0]
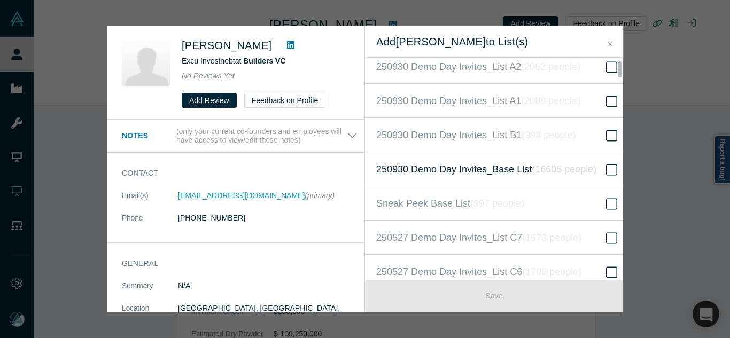
click at [484, 156] on label "250930 Demo Day Invites_Base List ( 16605 people )" at bounding box center [498, 169] width 266 height 34
click at [0, 0] on input "250930 Demo Day Invites_Base List ( 16605 people )" at bounding box center [0, 0] width 0 height 0
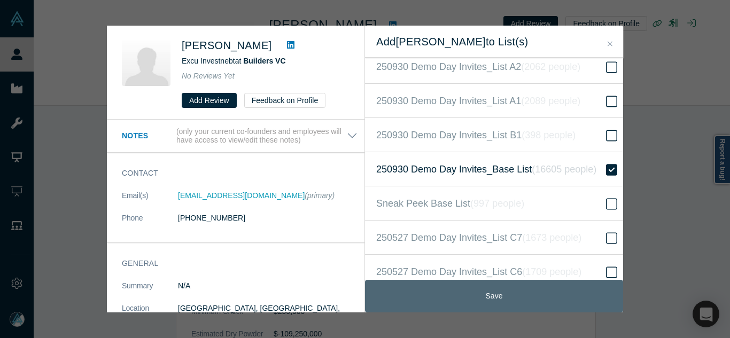
click at [496, 284] on button "Save" at bounding box center [494, 296] width 258 height 33
